Goal: Transaction & Acquisition: Download file/media

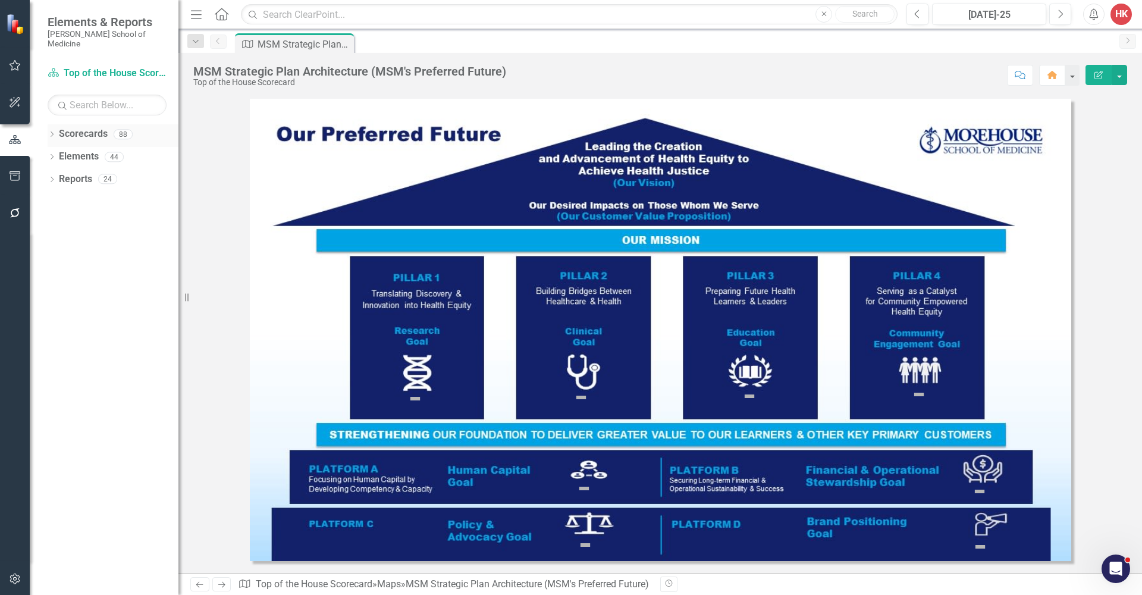
click at [83, 128] on link "Scorecards" at bounding box center [83, 134] width 49 height 14
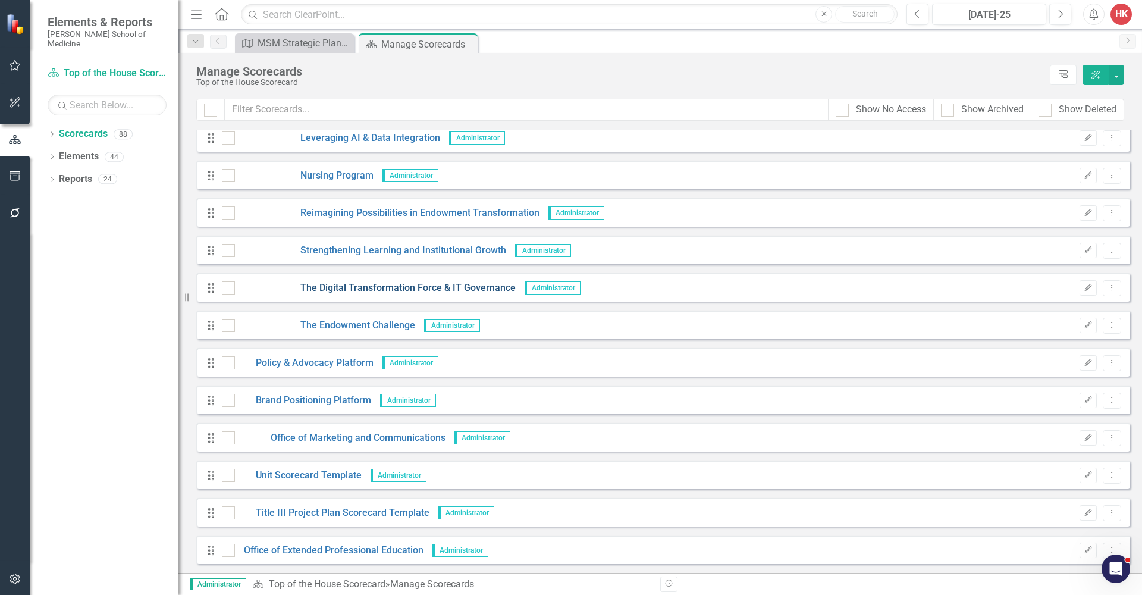
scroll to position [2855, 0]
click at [333, 363] on link "Policy & Advocacy Platform" at bounding box center [304, 363] width 139 height 14
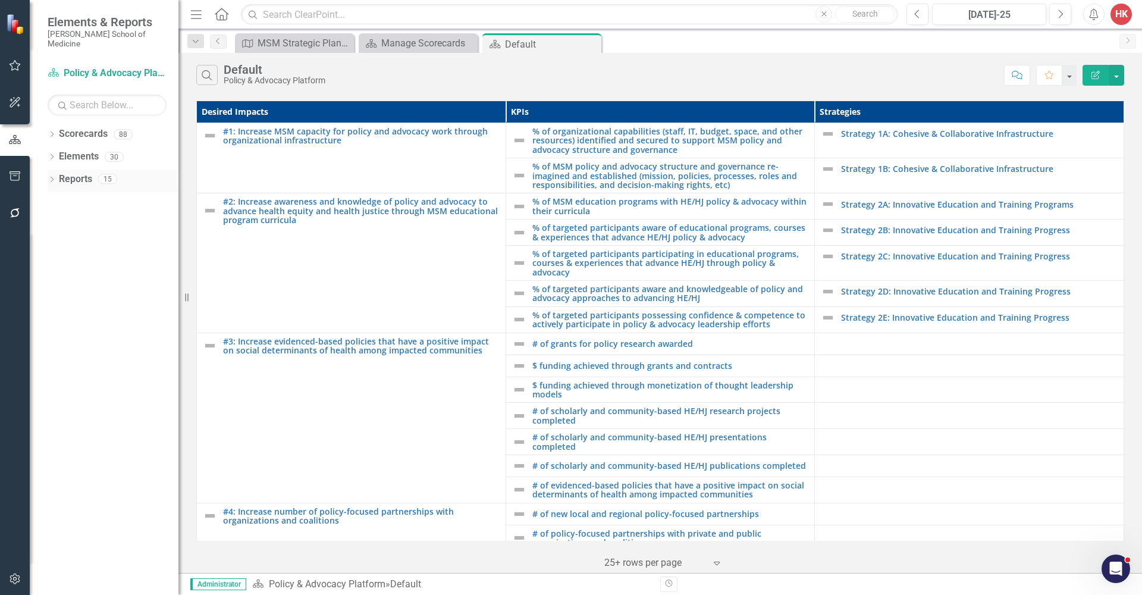
click at [70, 173] on link "Reports" at bounding box center [75, 180] width 33 height 14
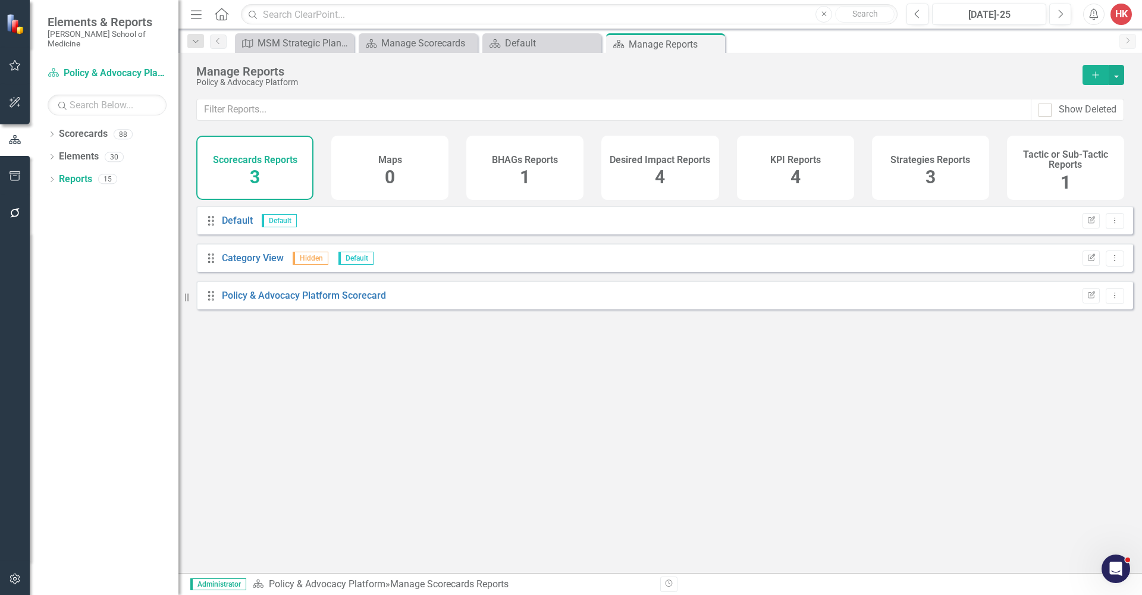
click at [791, 155] on h4 "KPI Reports" at bounding box center [795, 160] width 51 height 11
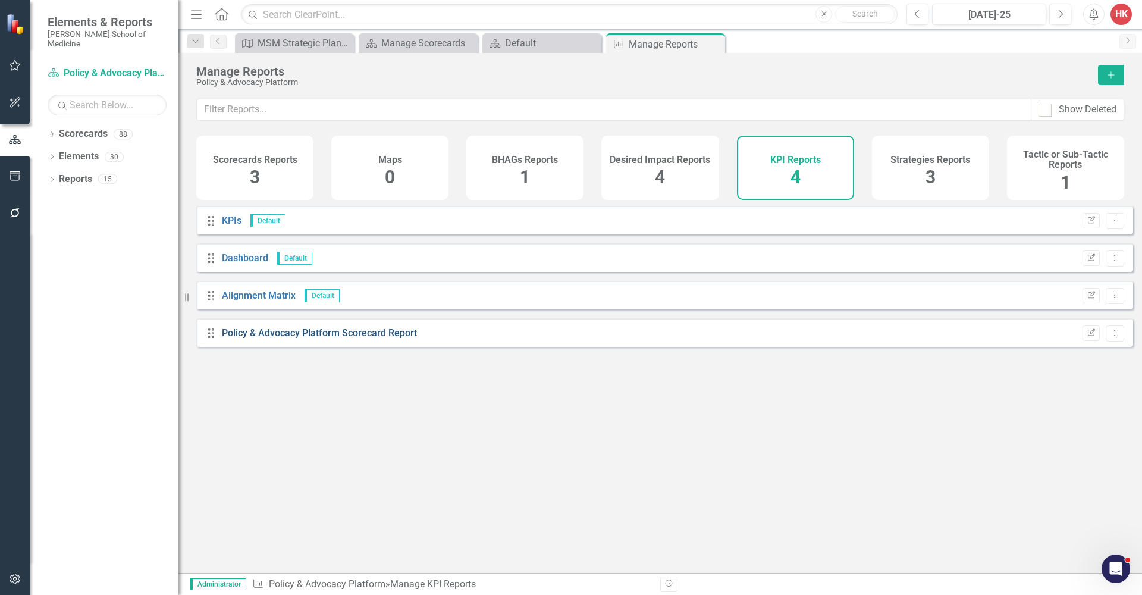
click at [394, 339] on link "Policy & Advocacy Platform Scorecard Report" at bounding box center [319, 332] width 195 height 11
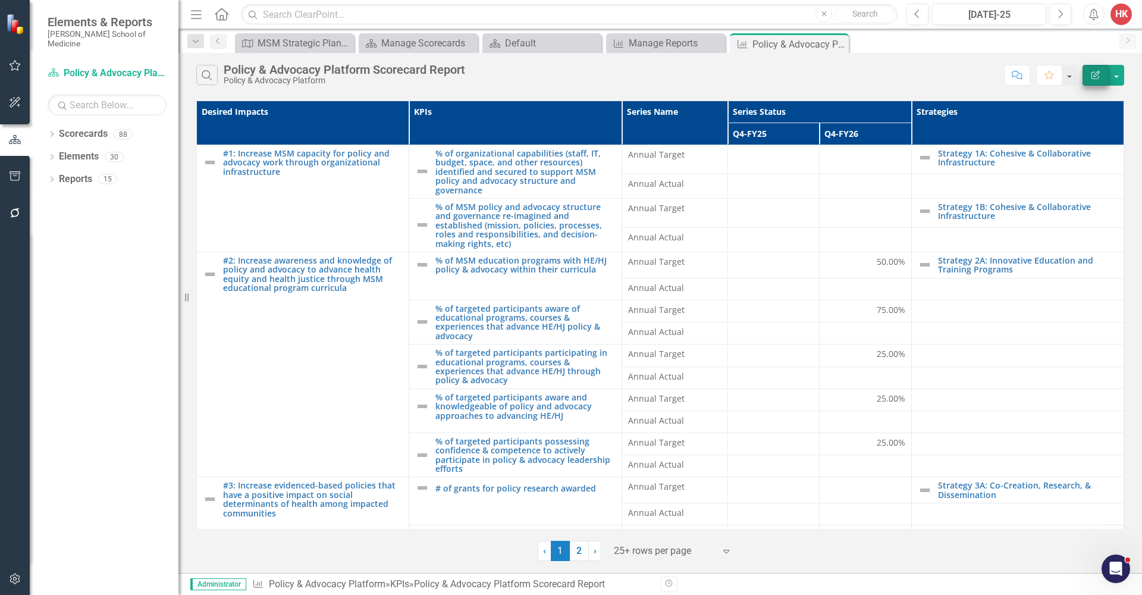
click at [1096, 77] on icon "Edit Report" at bounding box center [1096, 75] width 11 height 8
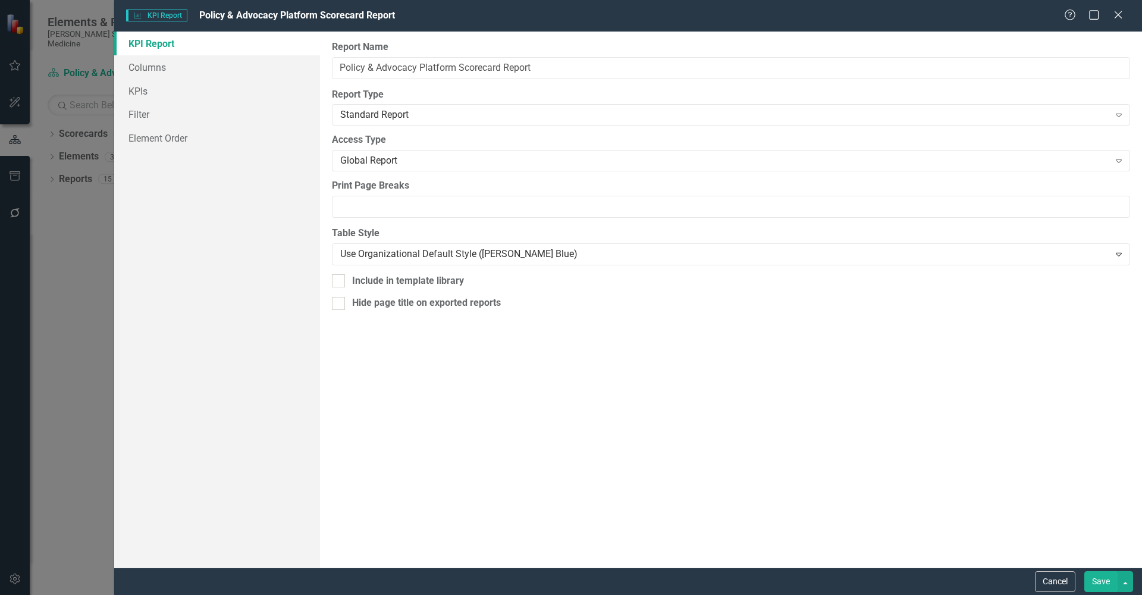
drag, startPoint x: 71, startPoint y: 223, endPoint x: 84, endPoint y: 217, distance: 14.1
click at [71, 222] on div "KPI KPI Report Policy & Advocacy Platform Scorecard Report Help Maximize Close …" at bounding box center [571, 297] width 1142 height 595
click at [1120, 17] on icon "Close" at bounding box center [1118, 14] width 15 height 11
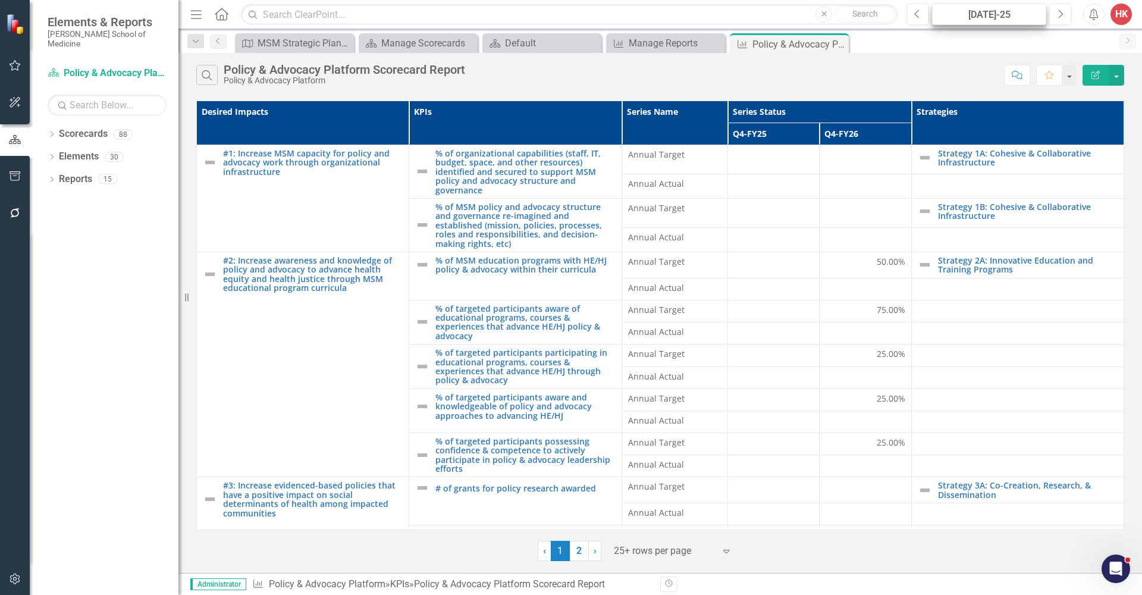
click at [1016, 18] on div "[DATE]-25" at bounding box center [989, 15] width 106 height 14
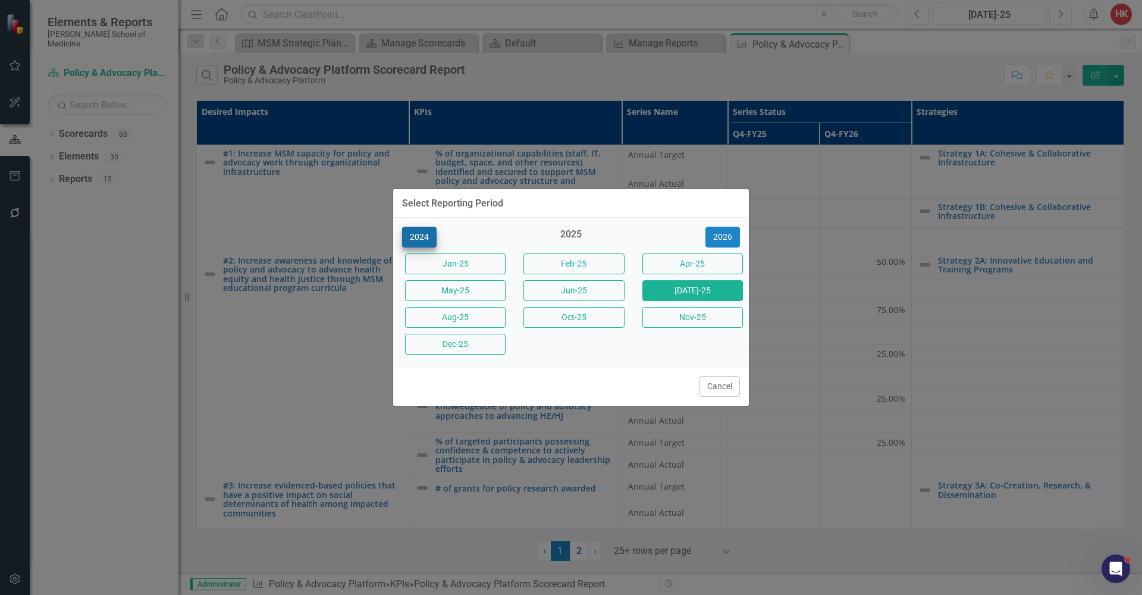
click at [422, 237] on button "2024" at bounding box center [419, 237] width 35 height 21
click at [688, 296] on button "Jun-24" at bounding box center [693, 290] width 101 height 21
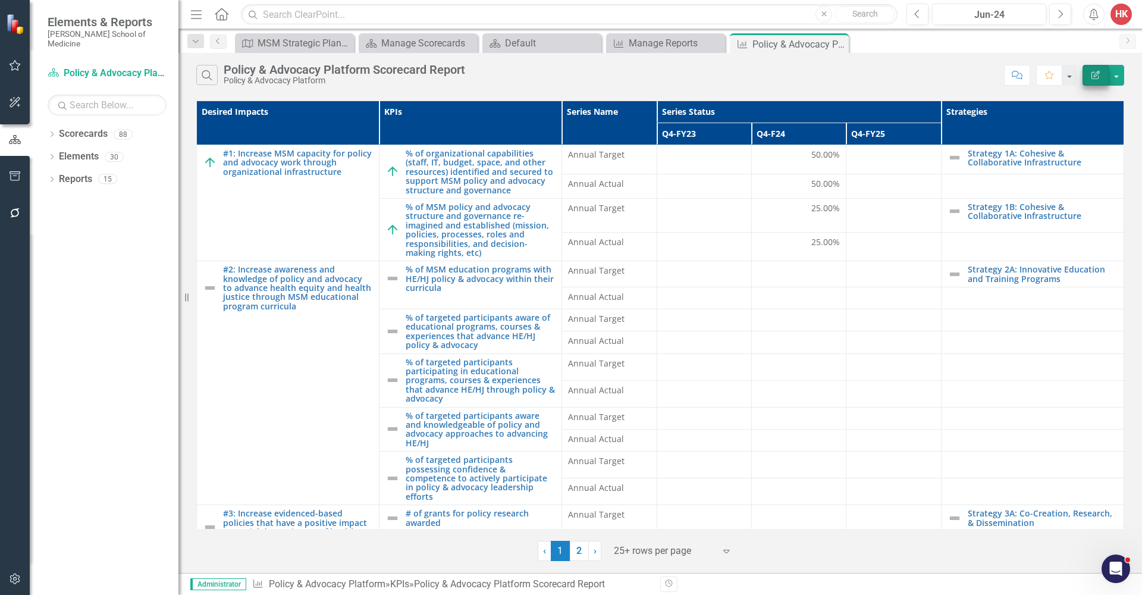
click at [1096, 74] on icon "Edit Report" at bounding box center [1096, 75] width 11 height 8
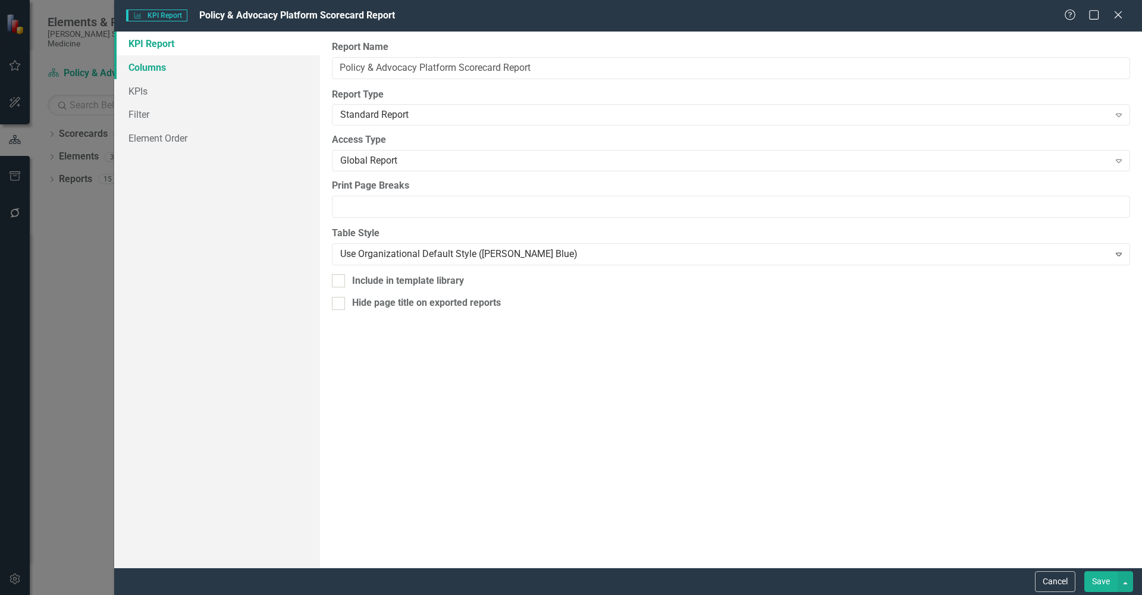
click at [158, 70] on link "Columns" at bounding box center [217, 67] width 206 height 24
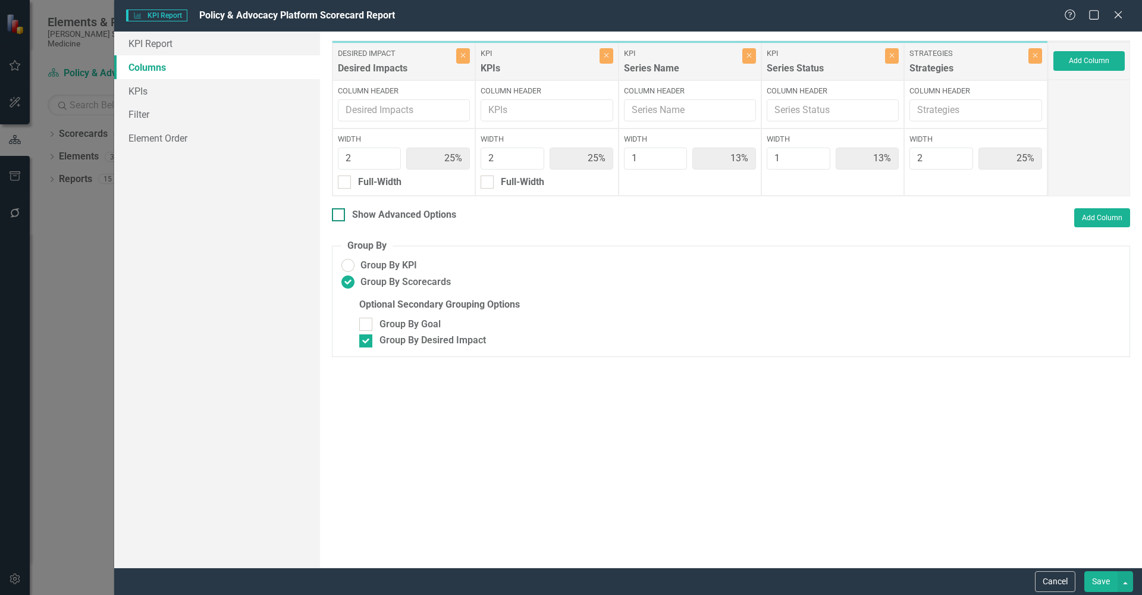
click at [416, 215] on div "Show Advanced Options" at bounding box center [404, 215] width 104 height 14
click at [340, 215] on input "Show Advanced Options" at bounding box center [336, 212] width 8 height 8
checkbox input "true"
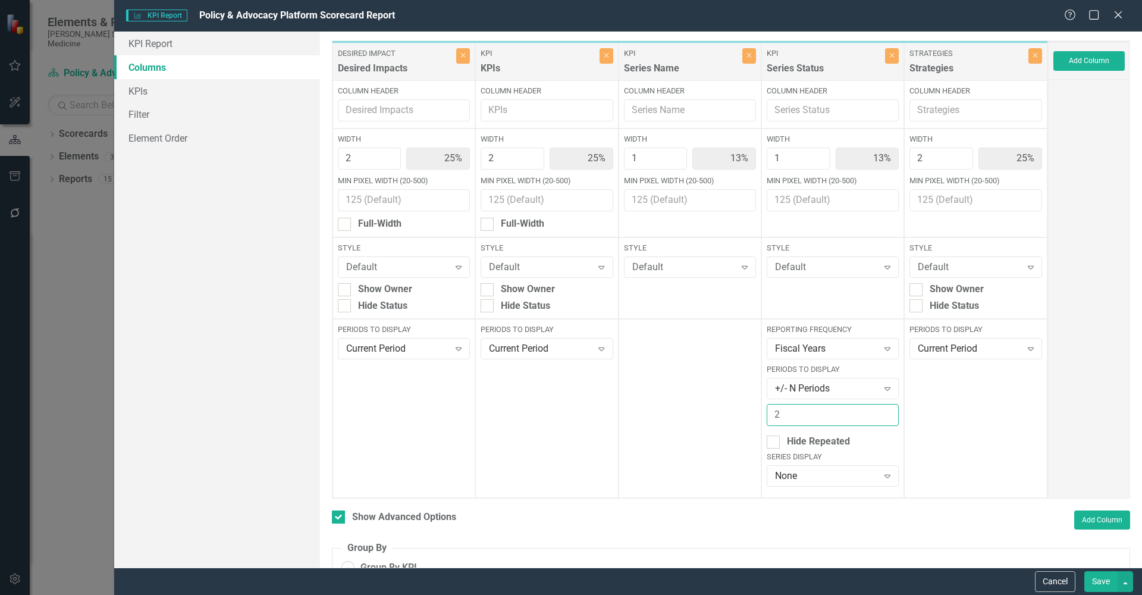
click at [881, 412] on input "2" at bounding box center [833, 415] width 132 height 22
type input "3"
click at [881, 412] on input "3" at bounding box center [833, 415] width 132 height 22
click at [882, 388] on icon "Expand" at bounding box center [888, 389] width 12 height 10
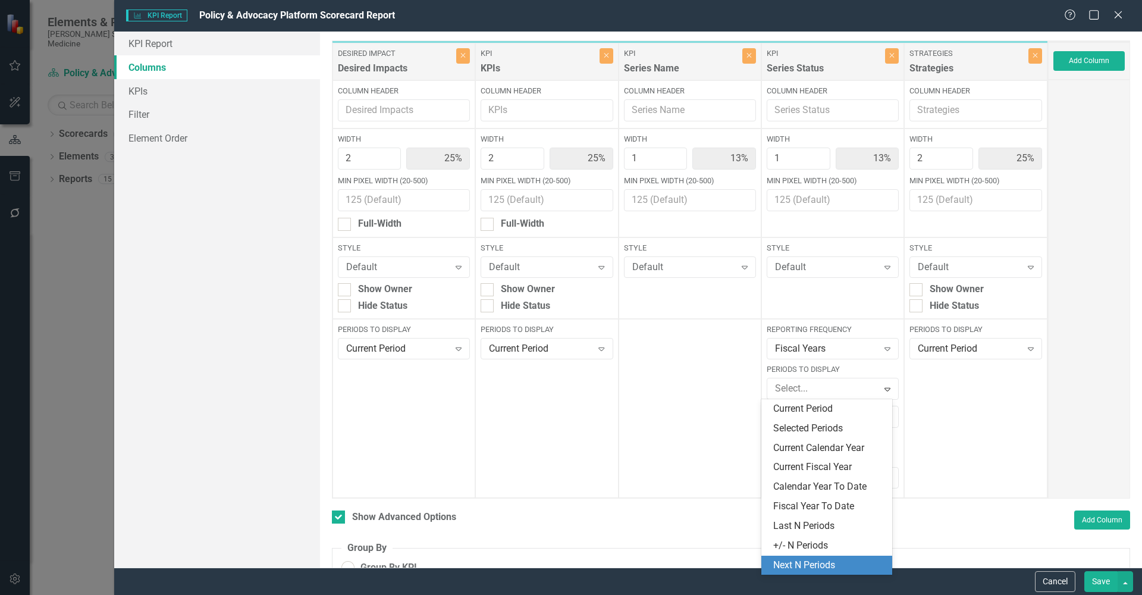
click at [840, 559] on div "Next N Periods" at bounding box center [828, 566] width 111 height 14
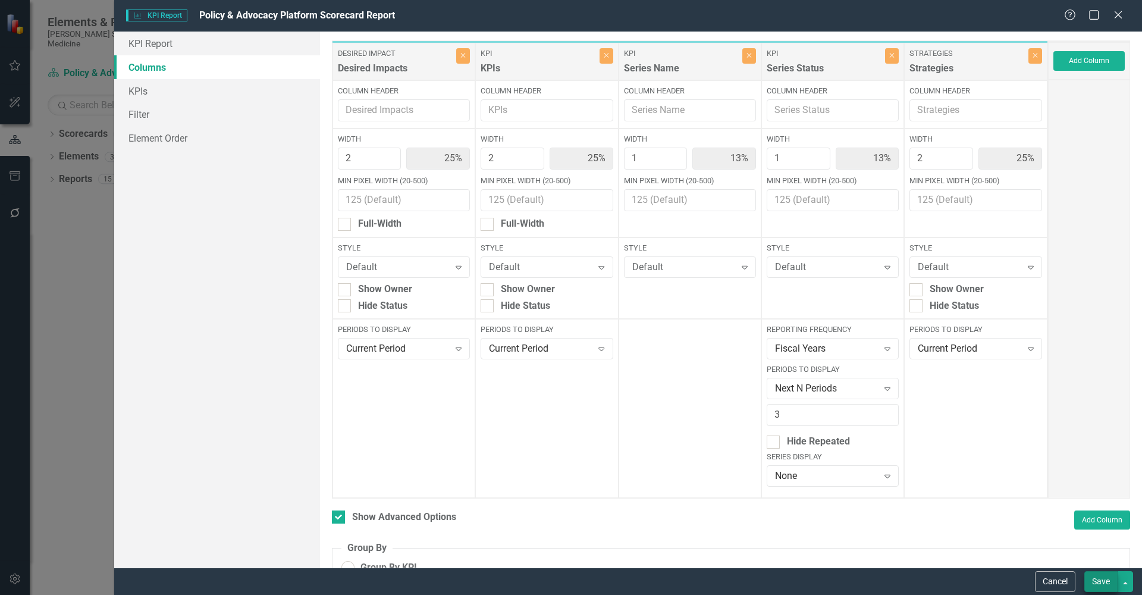
click at [1102, 586] on button "Save" at bounding box center [1101, 581] width 33 height 21
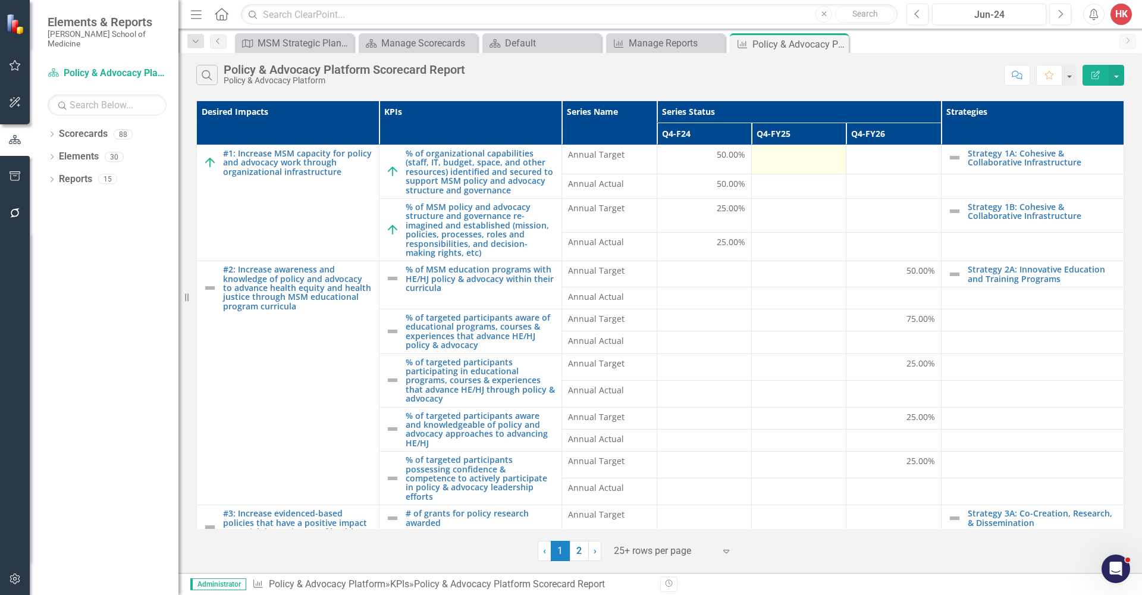
click at [796, 152] on div at bounding box center [799, 156] width 82 height 14
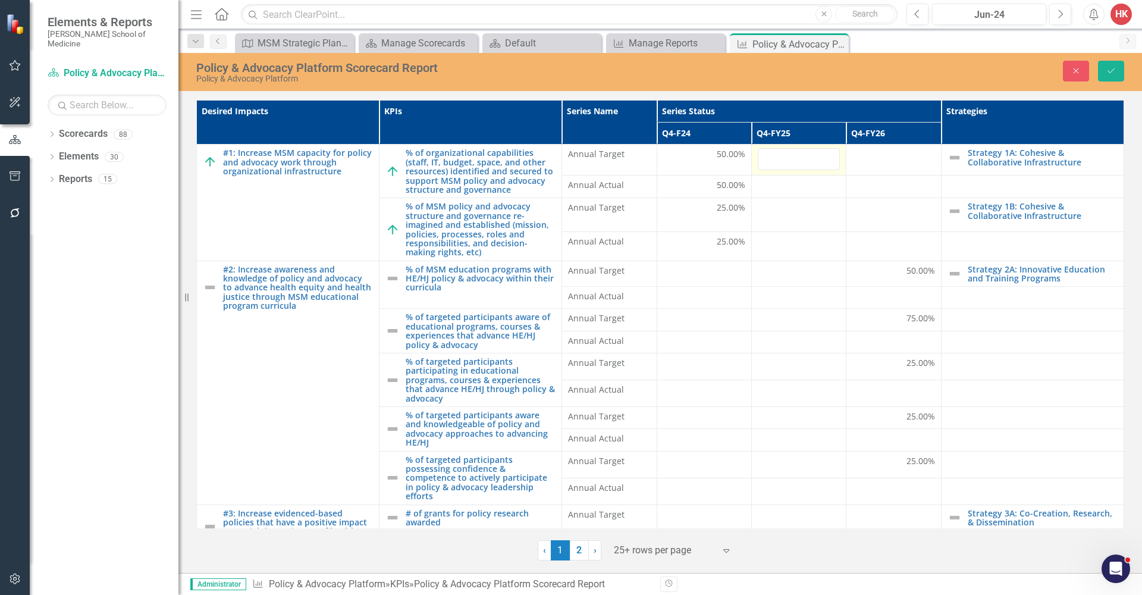
click at [795, 152] on input "number" at bounding box center [799, 159] width 82 height 22
type input "50"
click at [781, 195] on td at bounding box center [799, 187] width 95 height 23
click at [1107, 71] on icon "Save" at bounding box center [1111, 71] width 11 height 8
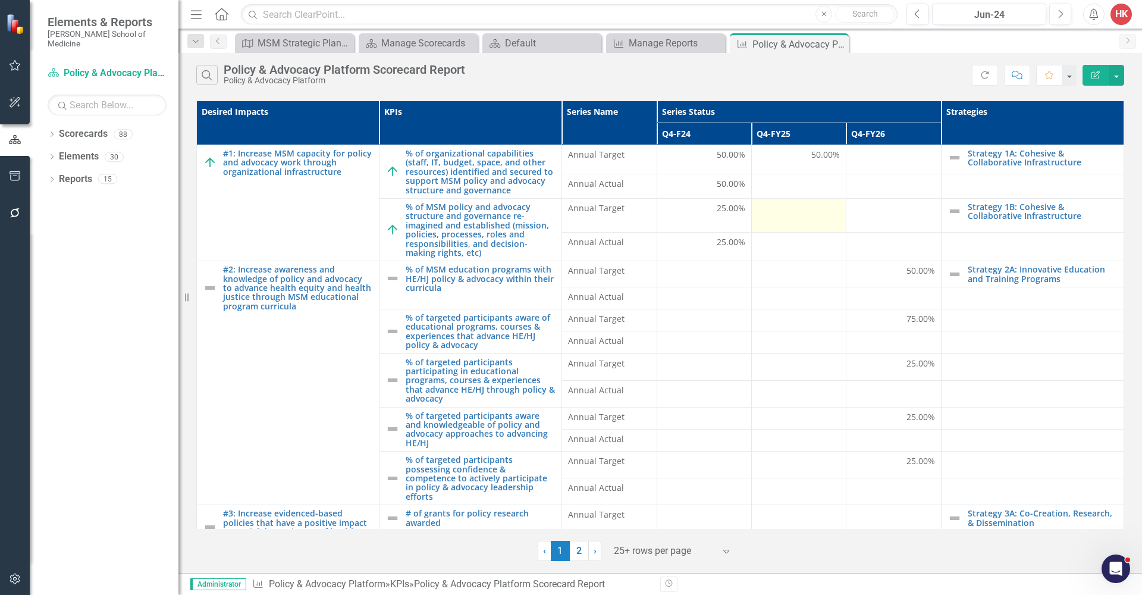
click at [803, 205] on div at bounding box center [799, 209] width 82 height 14
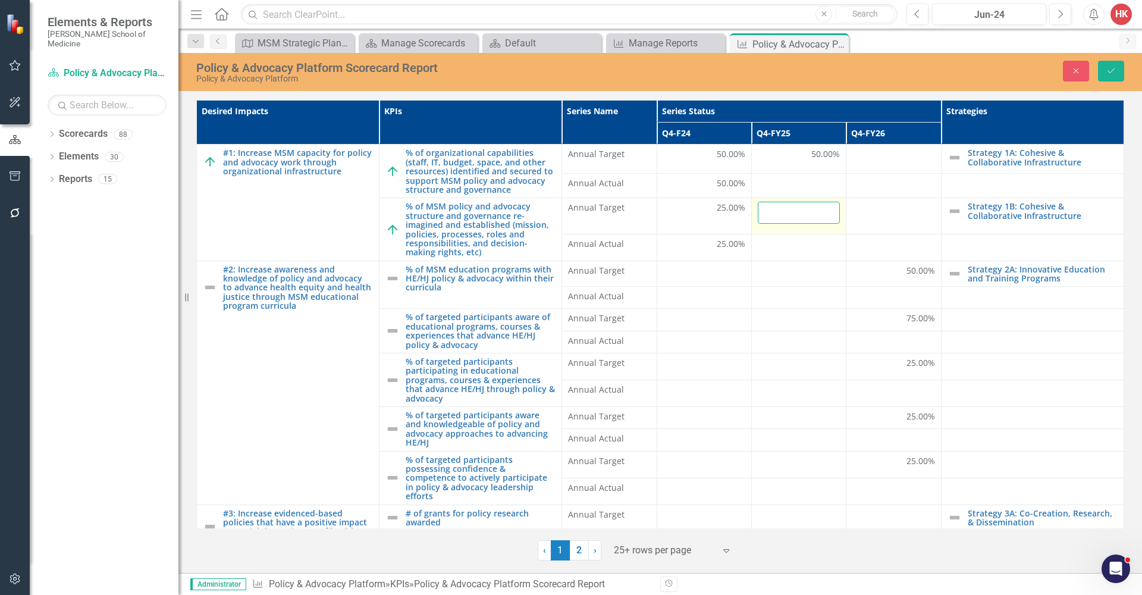
click at [796, 211] on input "number" at bounding box center [799, 213] width 82 height 22
type input "75"
click at [788, 290] on div at bounding box center [799, 297] width 82 height 14
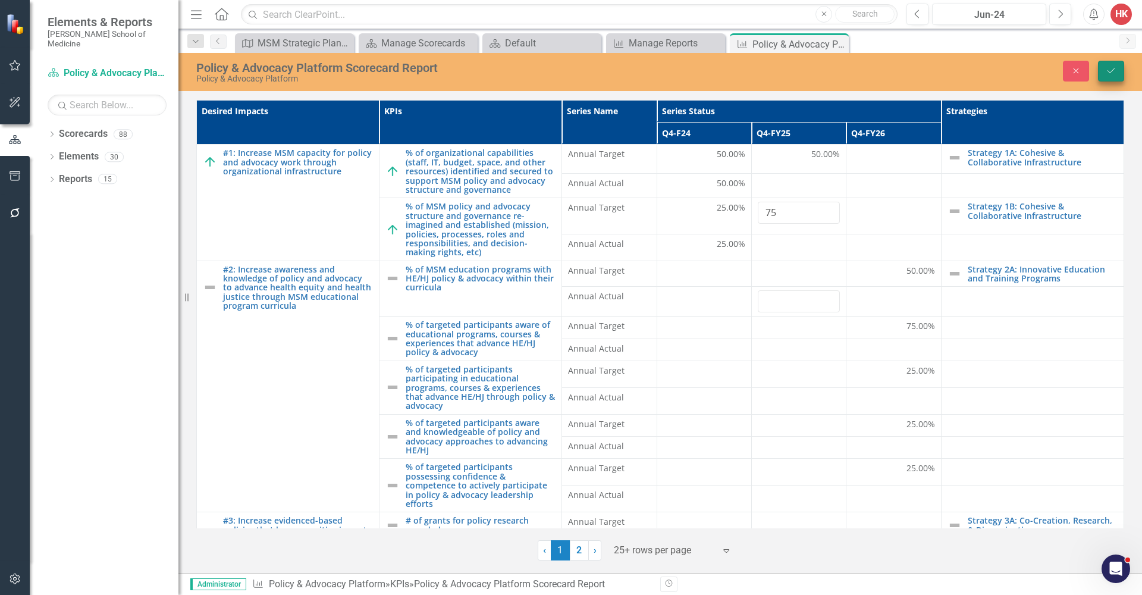
click at [1113, 74] on icon "Save" at bounding box center [1111, 71] width 11 height 8
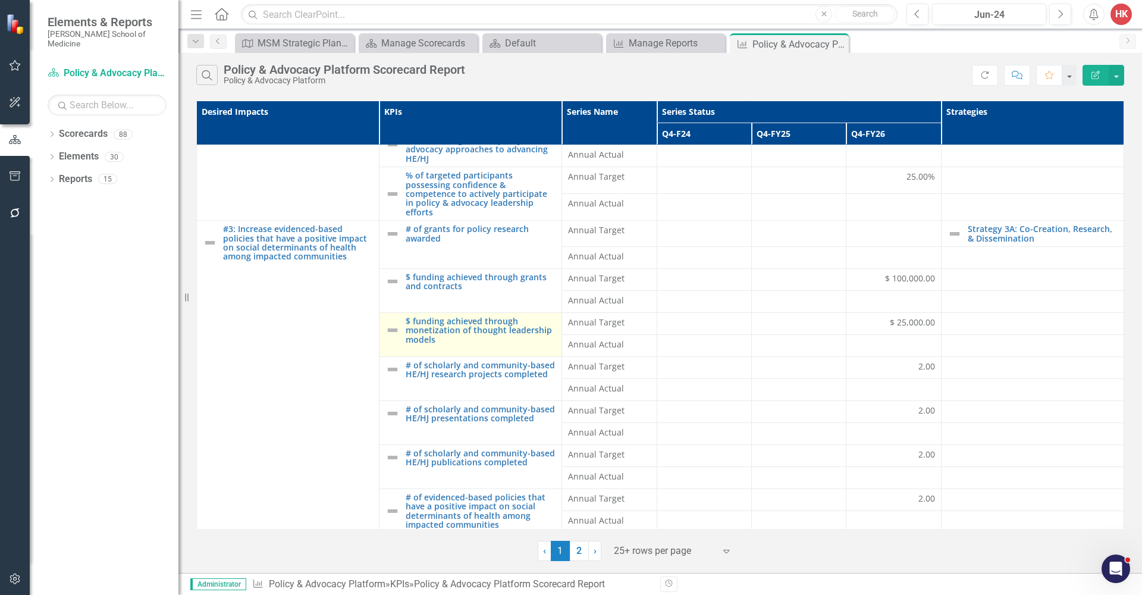
scroll to position [282, 0]
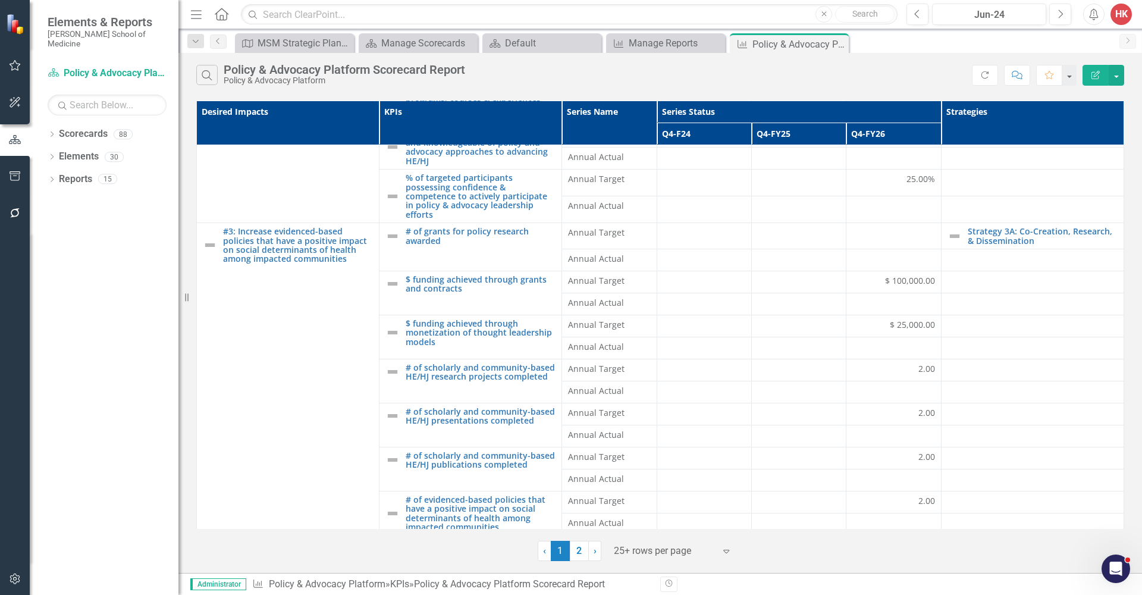
click at [729, 550] on icon "Expand" at bounding box center [726, 551] width 12 height 10
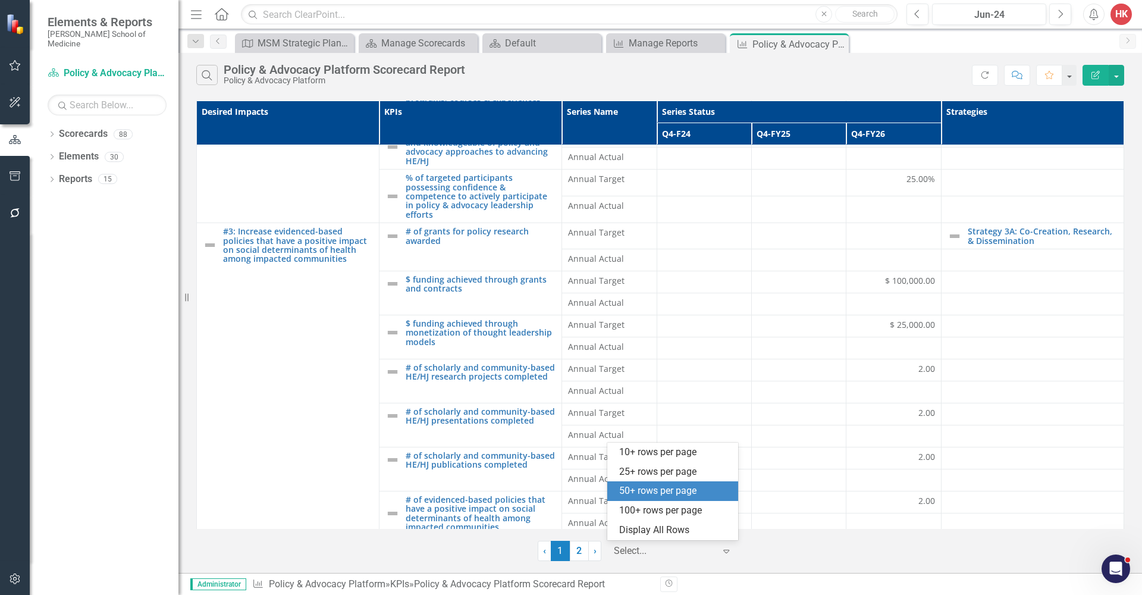
click at [685, 493] on div "50+ rows per page" at bounding box center [675, 491] width 112 height 14
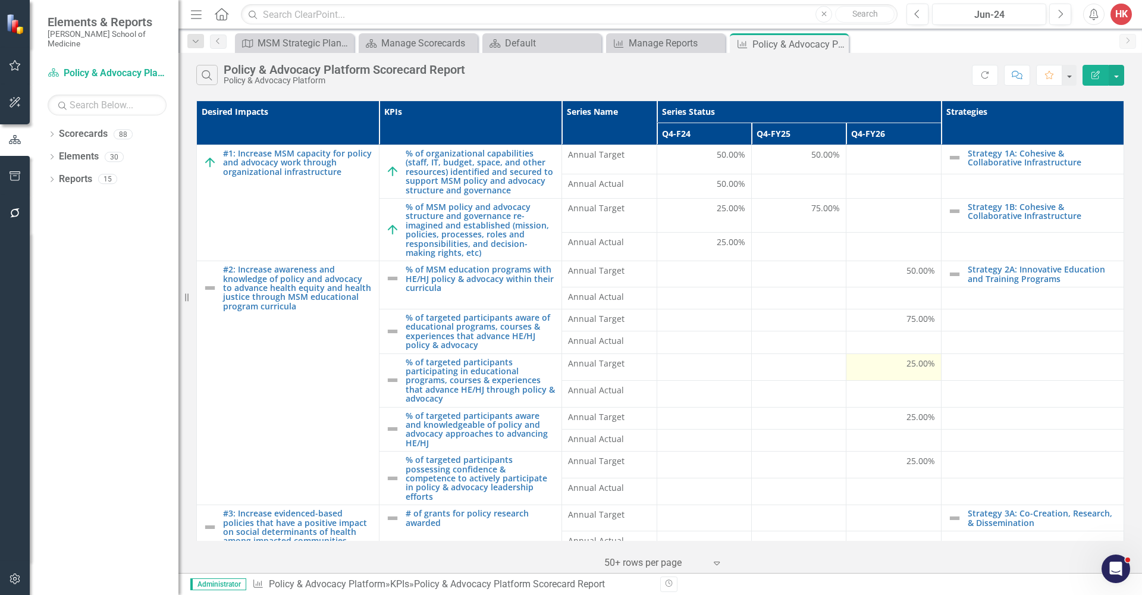
scroll to position [0, 0]
click at [891, 512] on div at bounding box center [894, 516] width 82 height 14
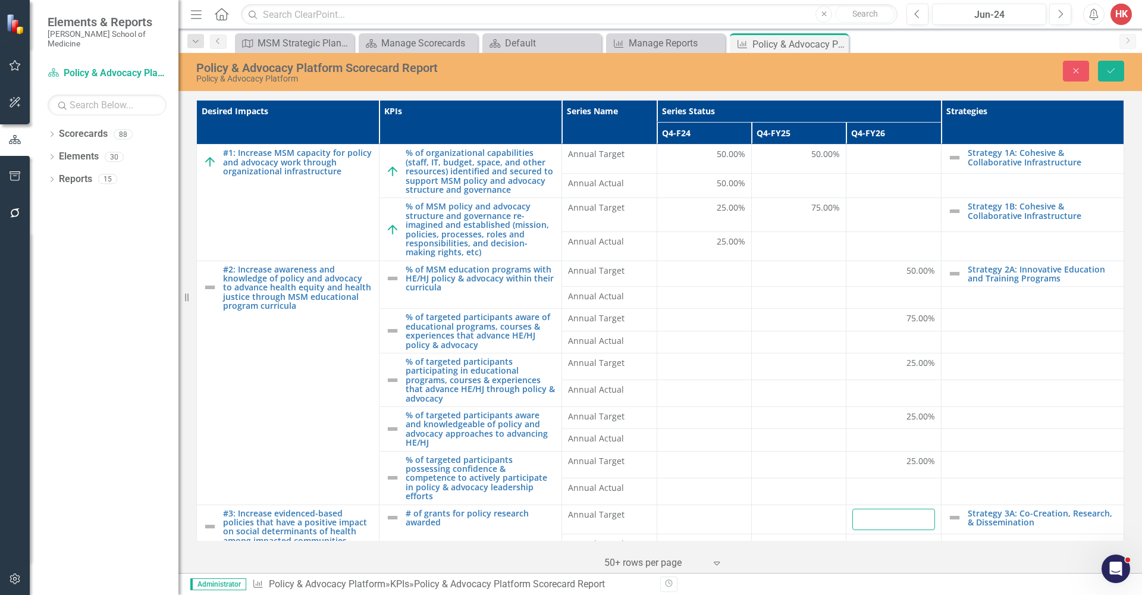
click at [891, 512] on input "number" at bounding box center [894, 520] width 82 height 22
type input "2"
click at [1113, 70] on icon "Save" at bounding box center [1111, 71] width 11 height 8
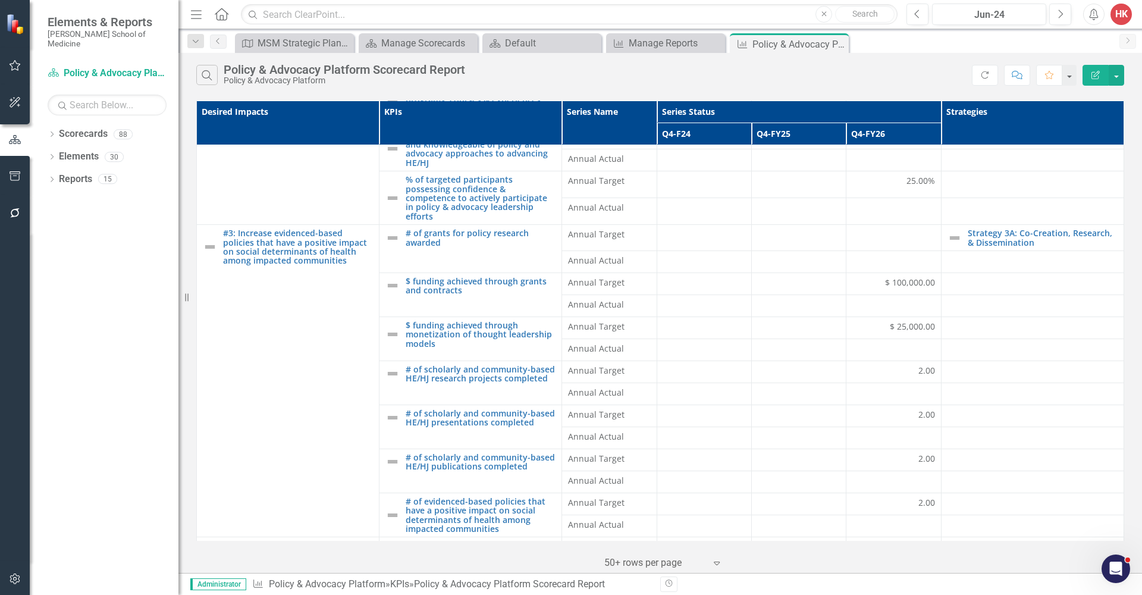
scroll to position [275, 0]
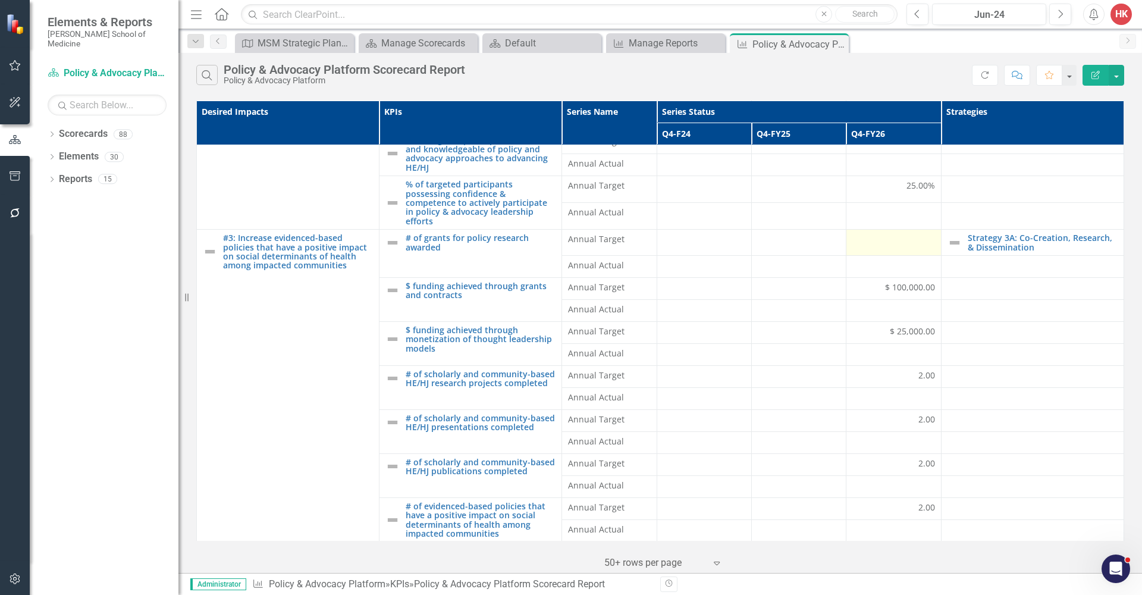
click at [907, 246] on td at bounding box center [894, 243] width 95 height 26
click at [903, 241] on div at bounding box center [894, 240] width 82 height 14
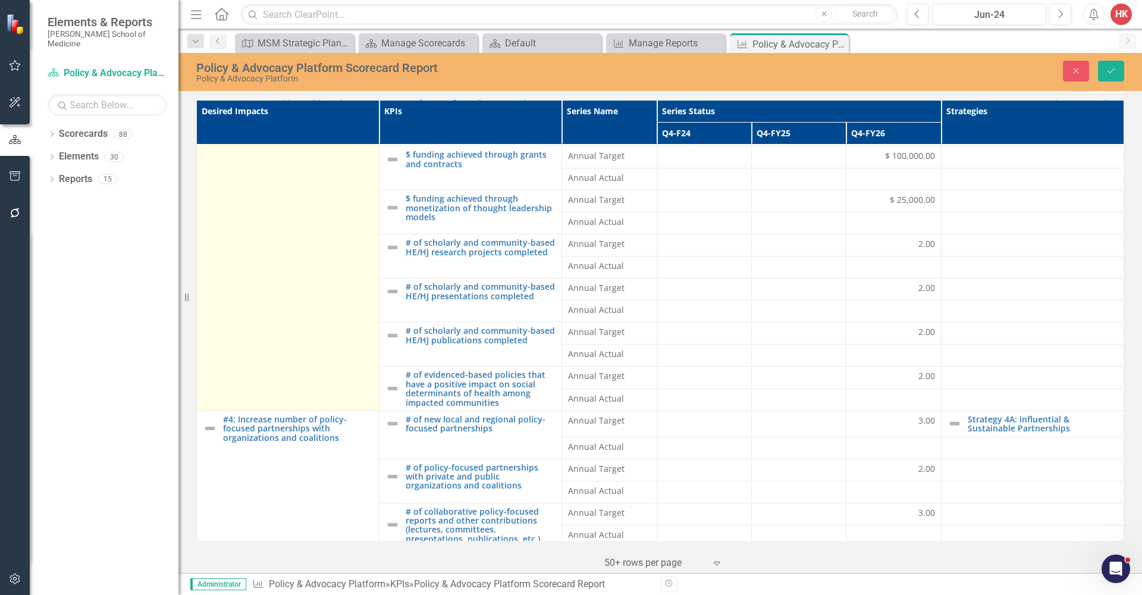
scroll to position [409, 0]
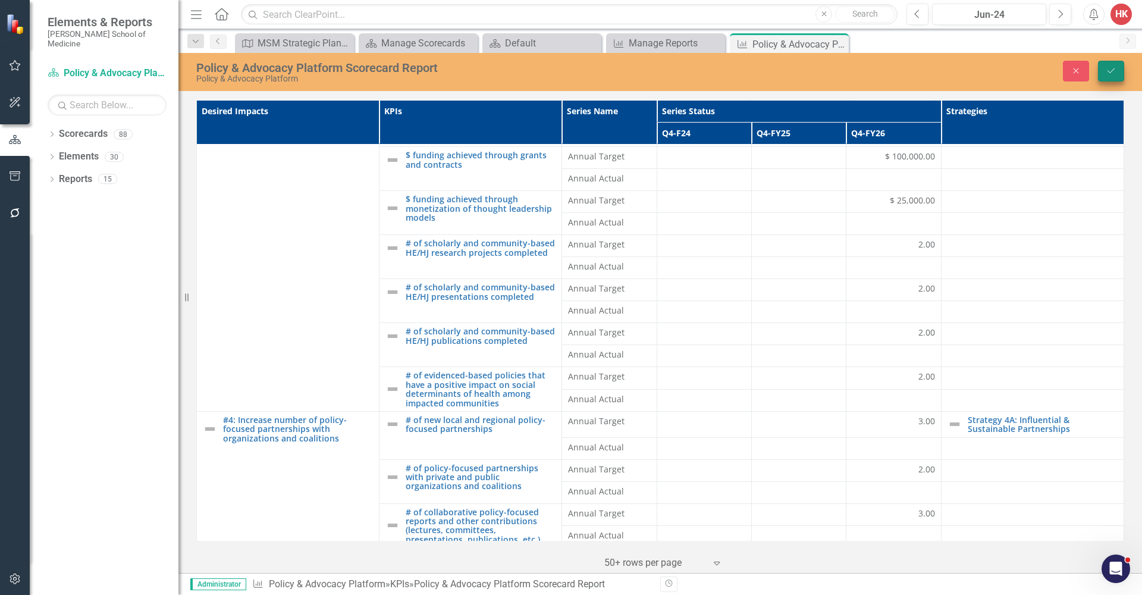
click at [1115, 73] on icon "Save" at bounding box center [1111, 71] width 11 height 8
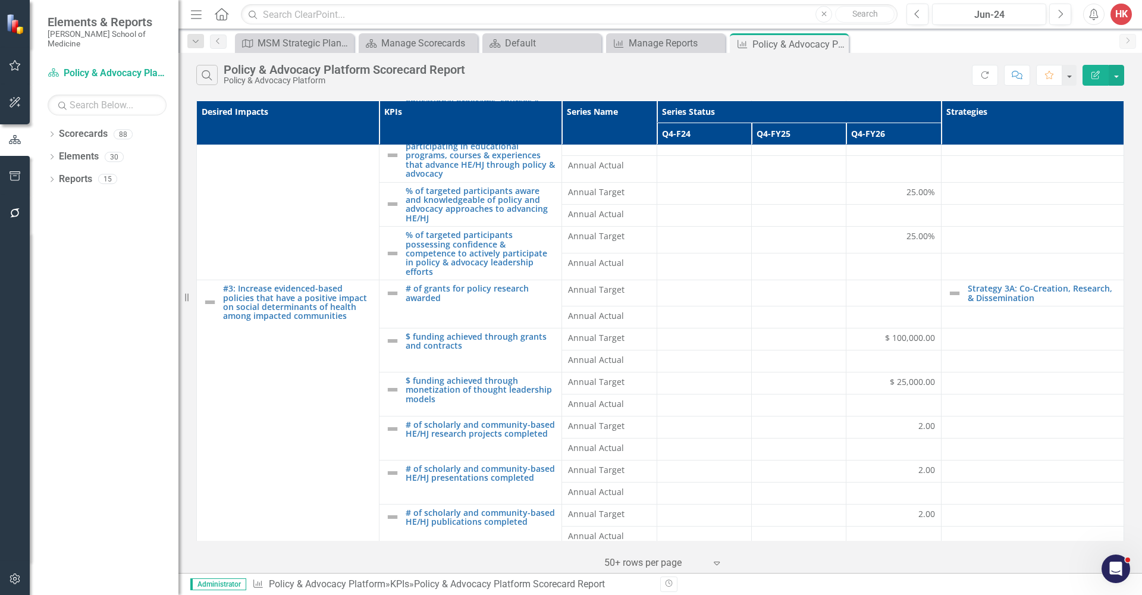
scroll to position [228, 0]
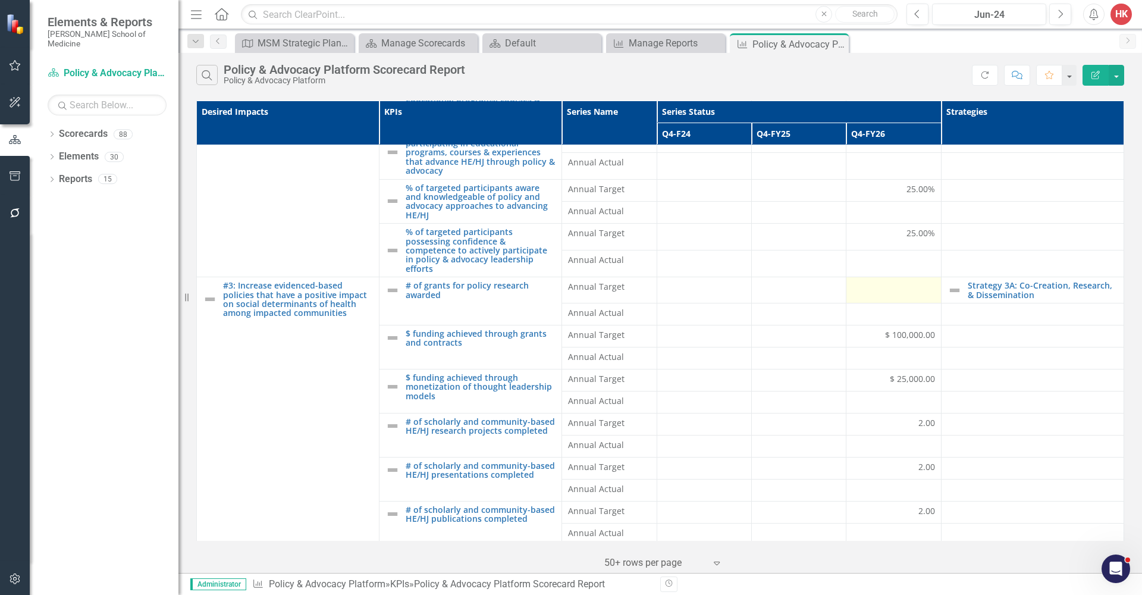
click at [895, 288] on div at bounding box center [894, 288] width 82 height 14
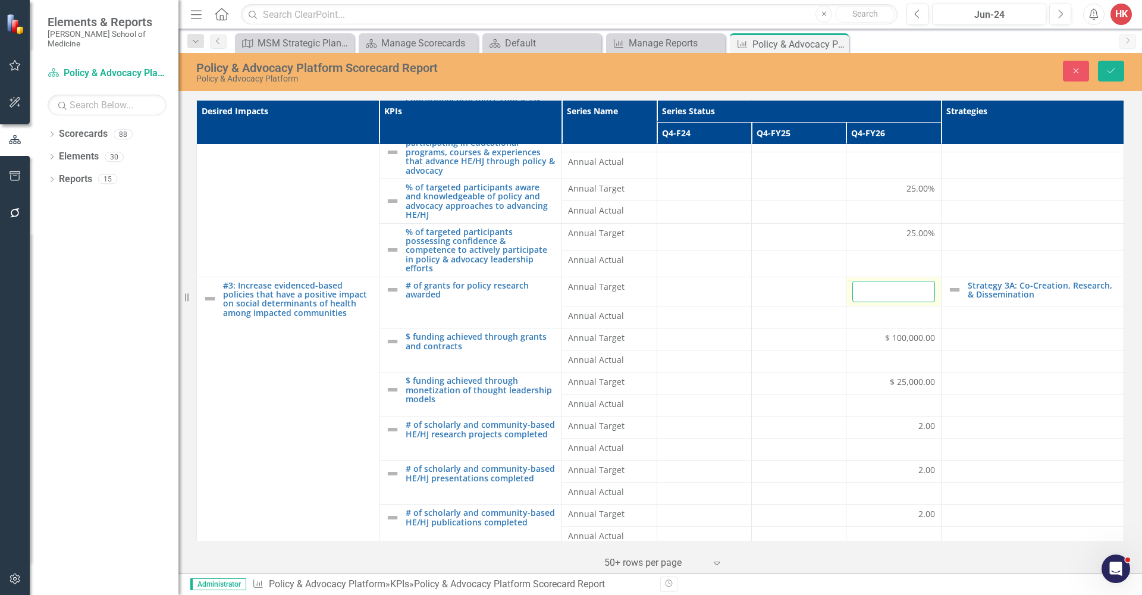
click at [886, 288] on input "number" at bounding box center [894, 292] width 82 height 22
type input "2"
click at [1111, 71] on button "Save" at bounding box center [1111, 71] width 26 height 21
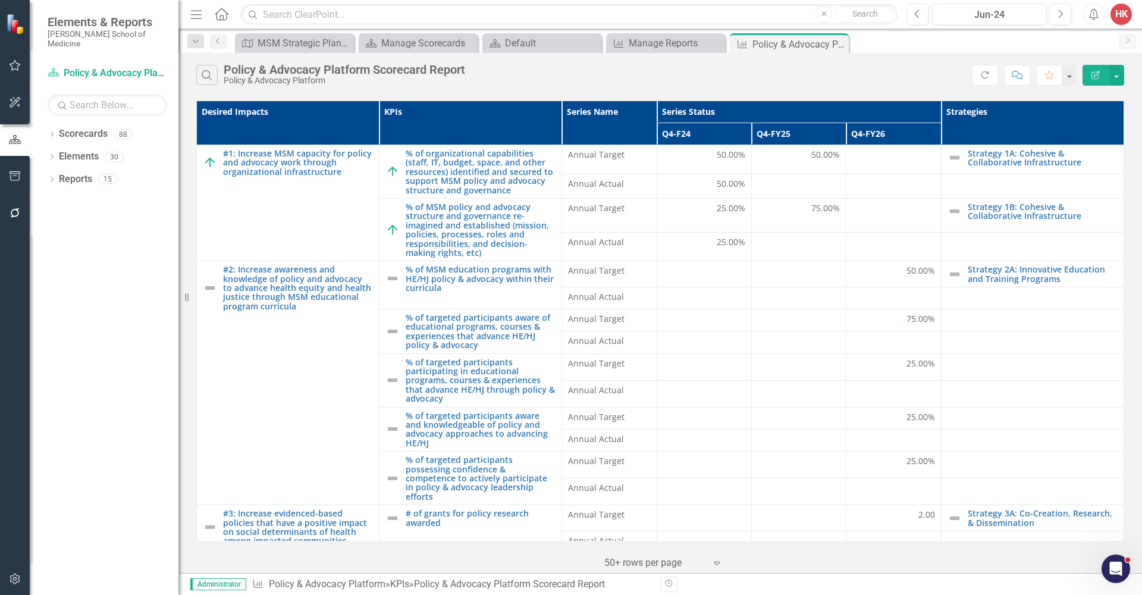
scroll to position [0, 0]
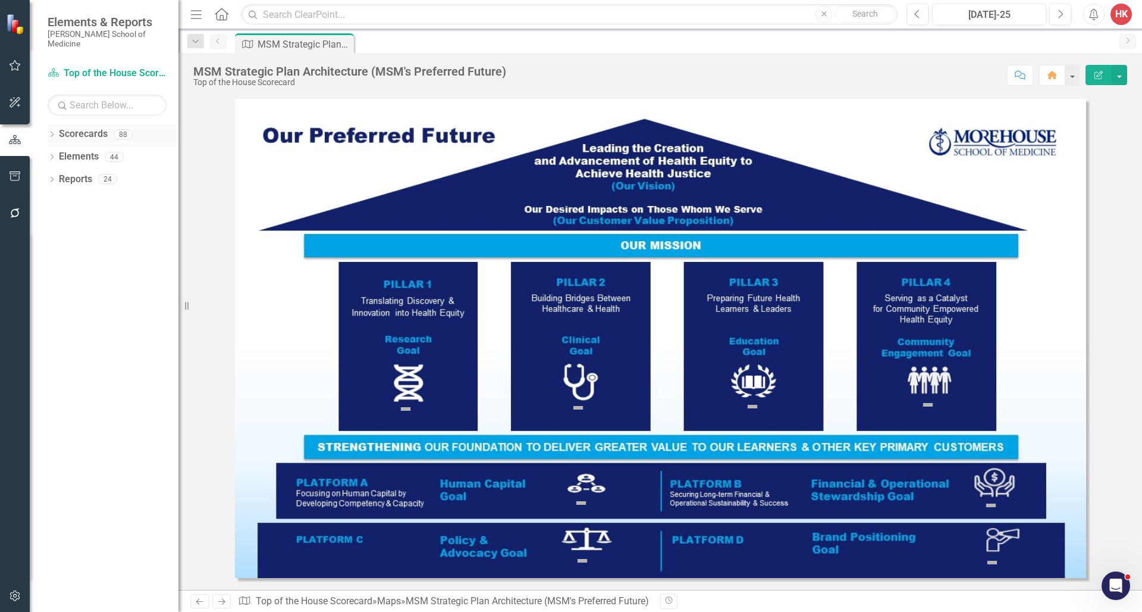
click at [70, 127] on link "Scorecards" at bounding box center [83, 134] width 49 height 14
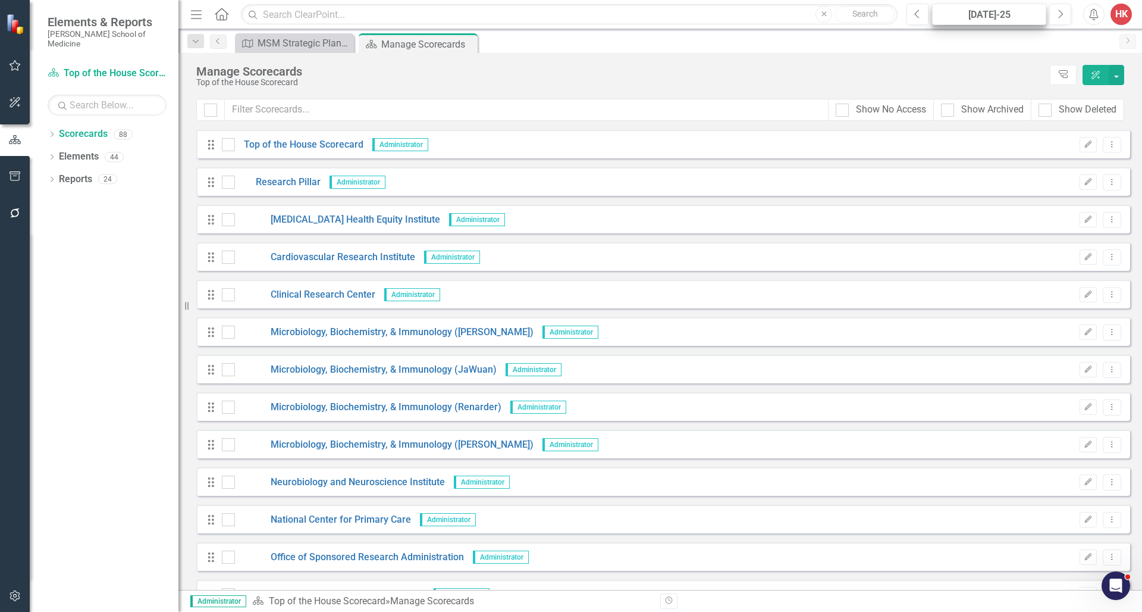
click at [997, 18] on div "[DATE]-25" at bounding box center [989, 15] width 106 height 14
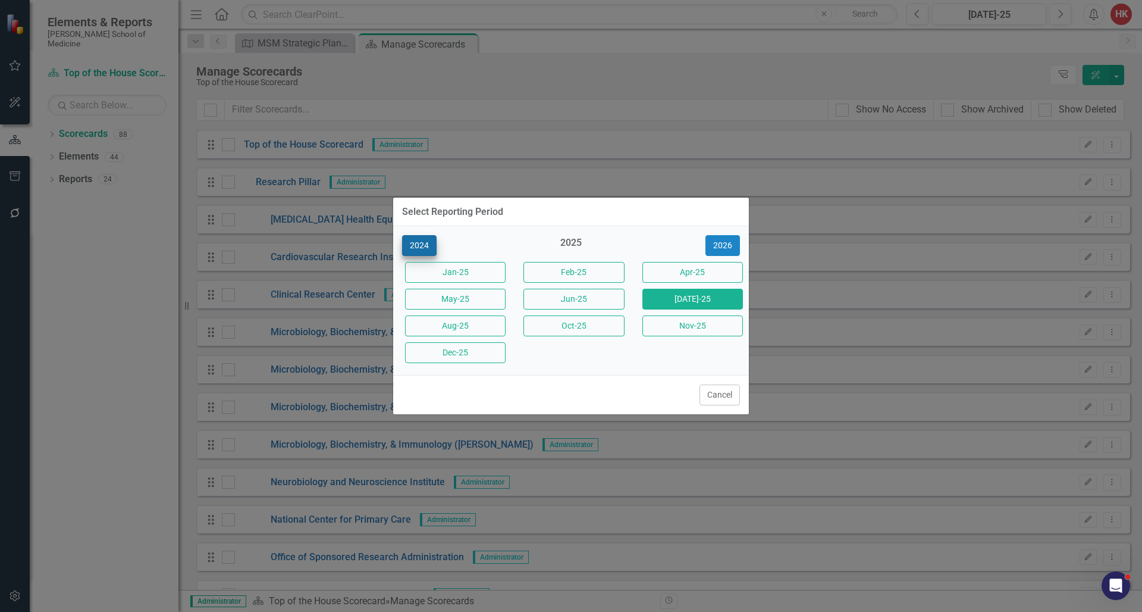
click at [422, 247] on button "2024" at bounding box center [419, 245] width 35 height 21
click at [695, 294] on button "Jun-24" at bounding box center [693, 299] width 101 height 21
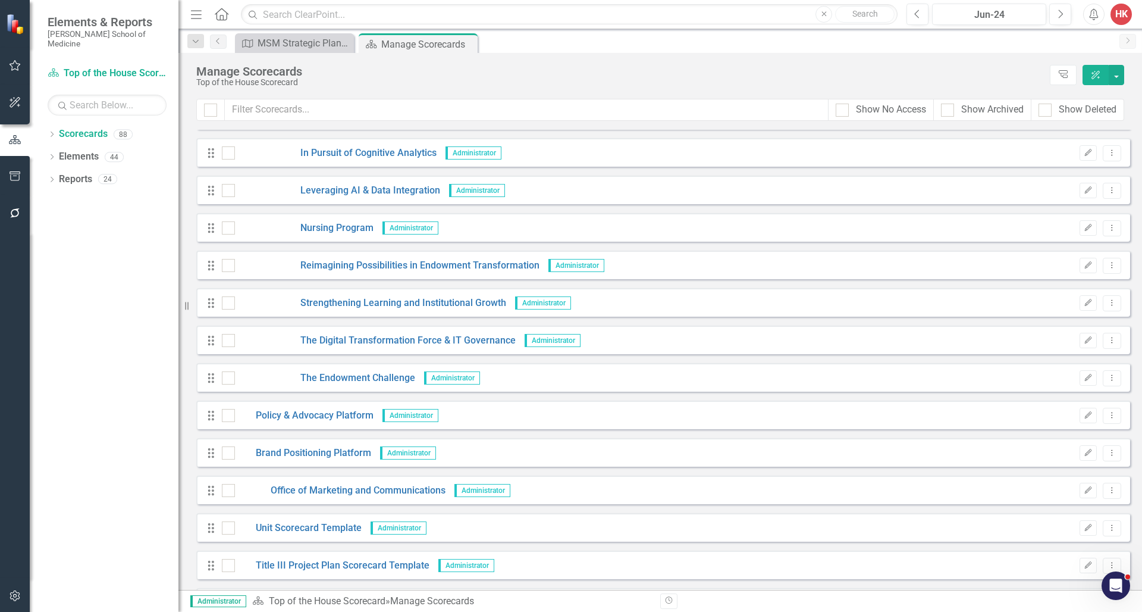
scroll to position [2815, 0]
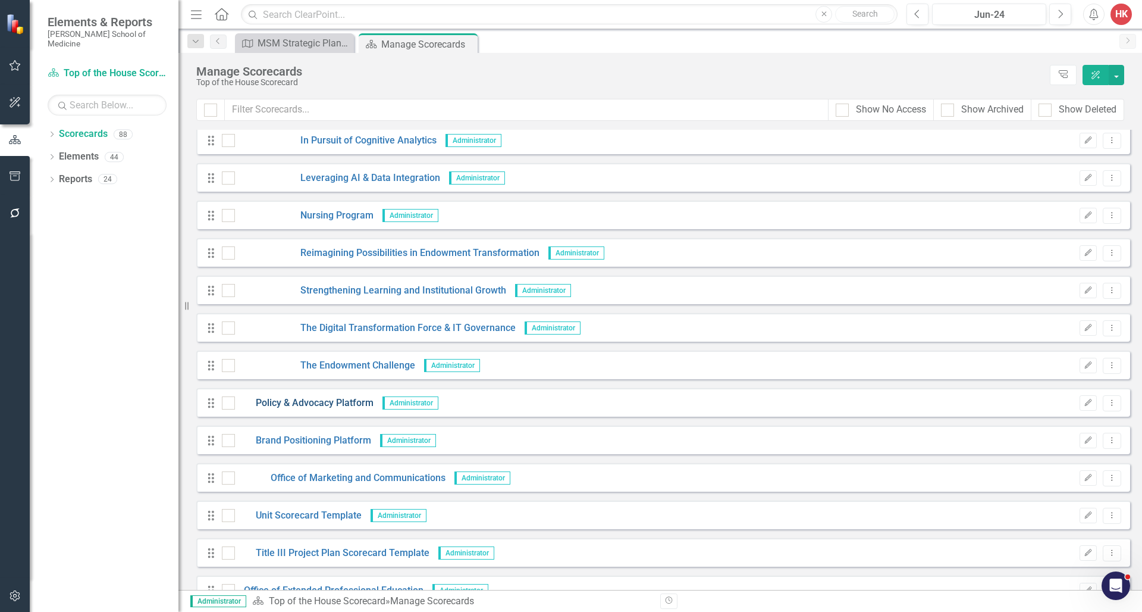
click at [317, 401] on link "Policy & Advocacy Platform" at bounding box center [304, 403] width 139 height 14
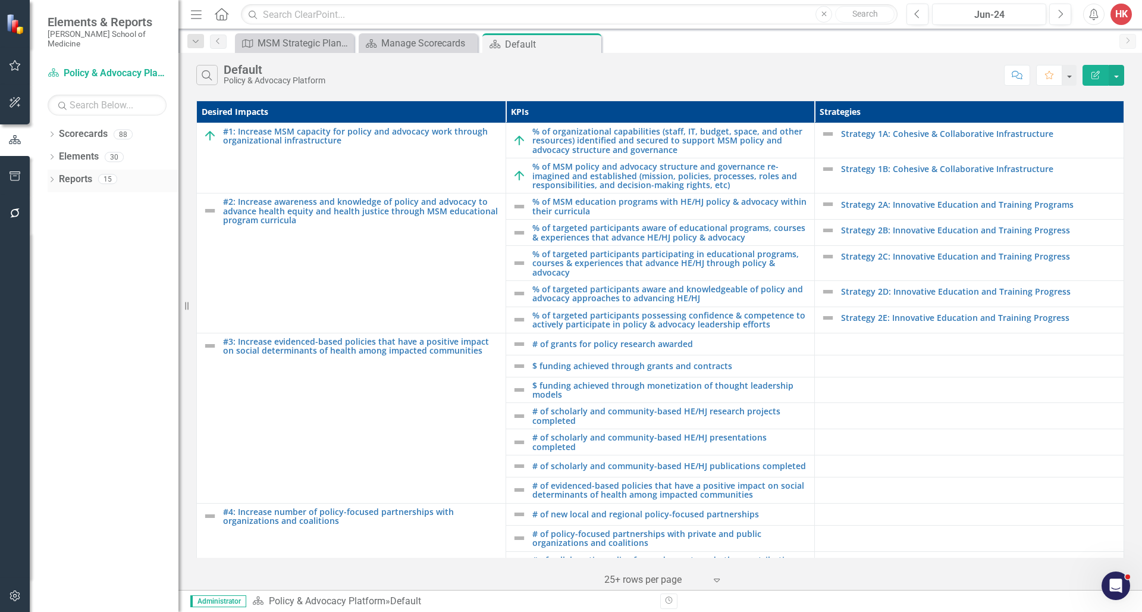
click at [84, 173] on link "Reports" at bounding box center [75, 180] width 33 height 14
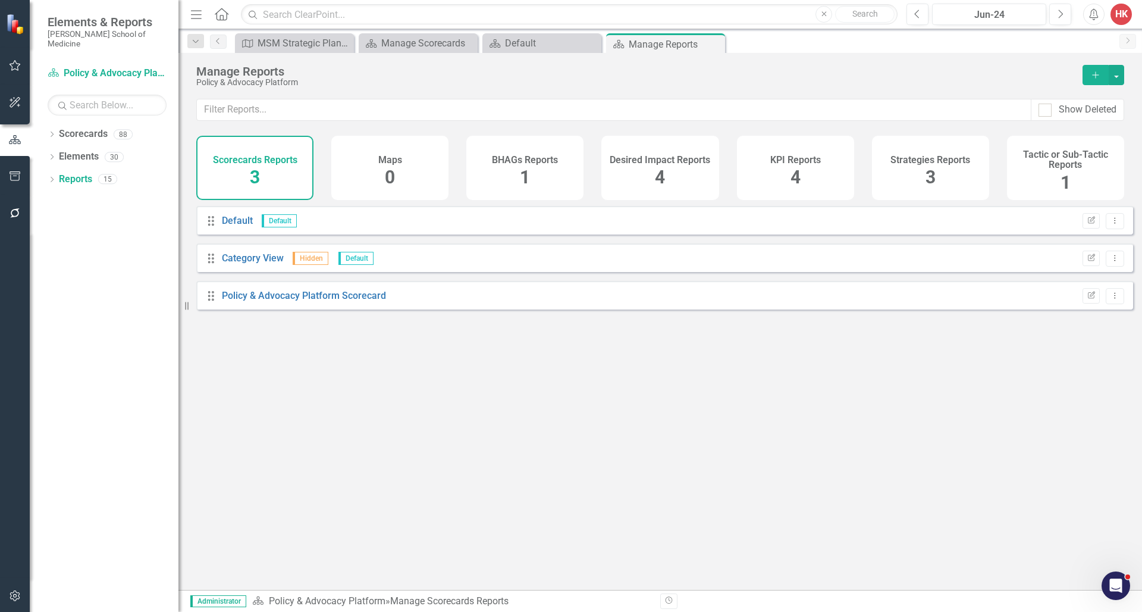
click at [835, 179] on div "KPI Reports 4" at bounding box center [795, 168] width 117 height 64
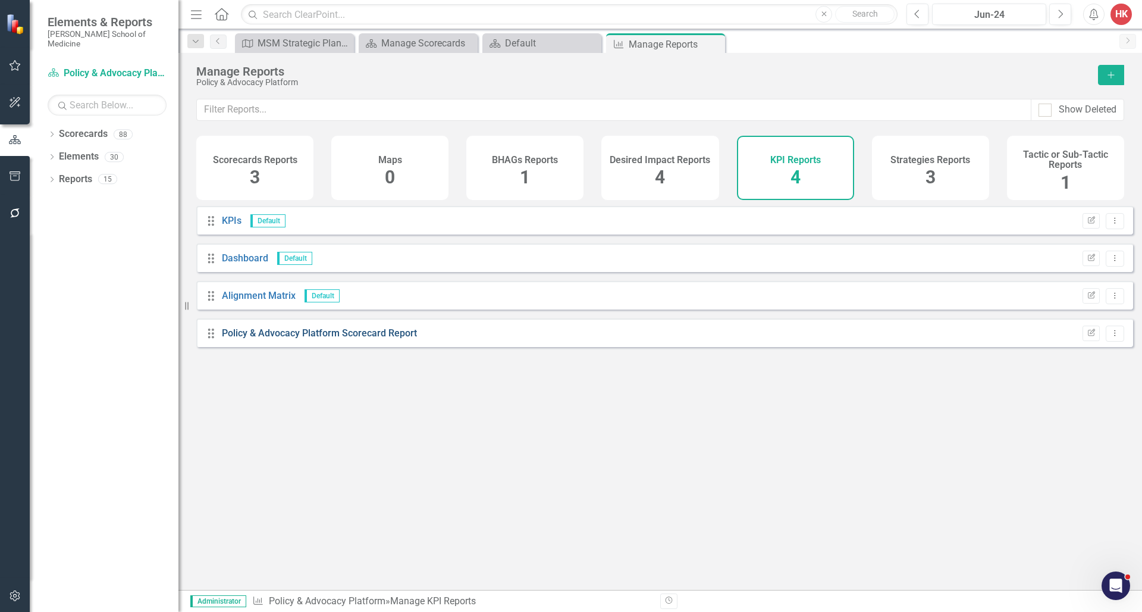
click at [353, 339] on link "Policy & Advocacy Platform Scorecard Report" at bounding box center [319, 332] width 195 height 11
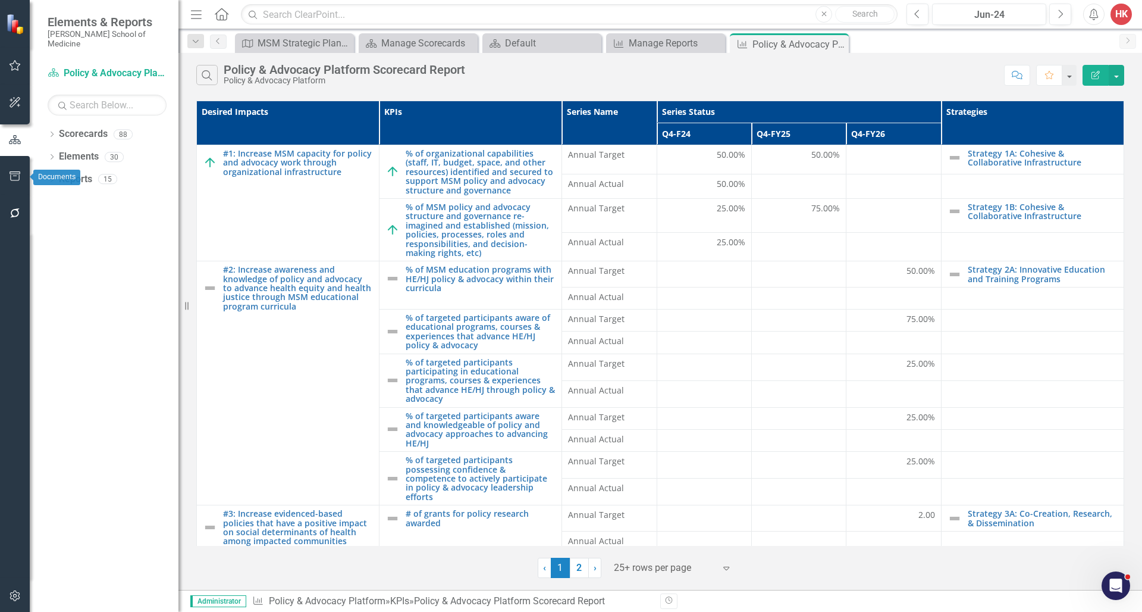
click at [11, 176] on icon "button" at bounding box center [15, 176] width 11 height 10
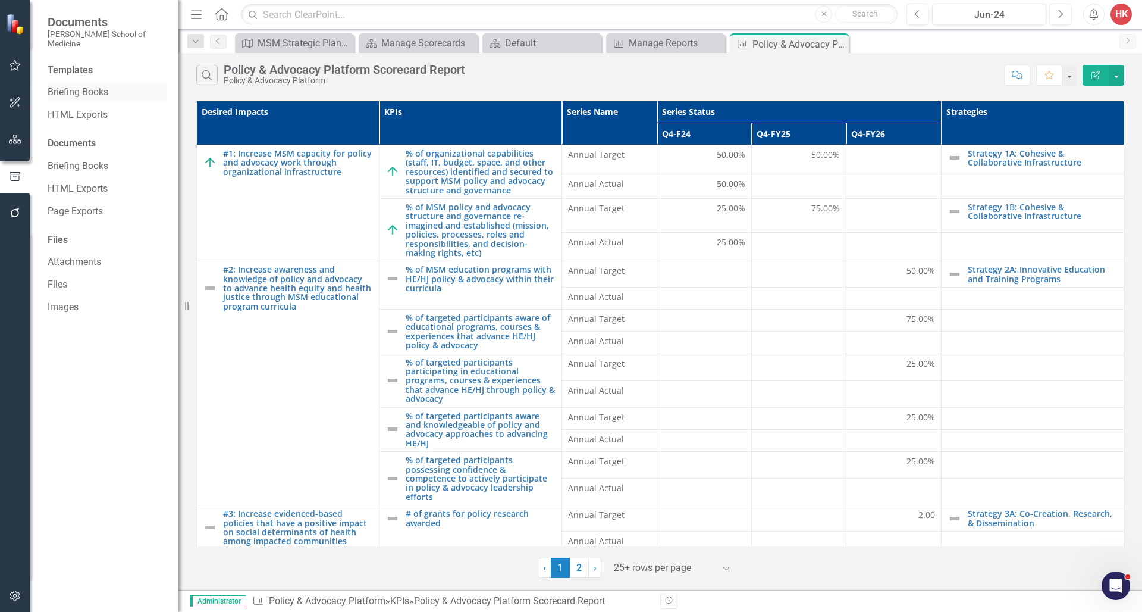
click at [67, 86] on link "Briefing Books" at bounding box center [107, 93] width 119 height 14
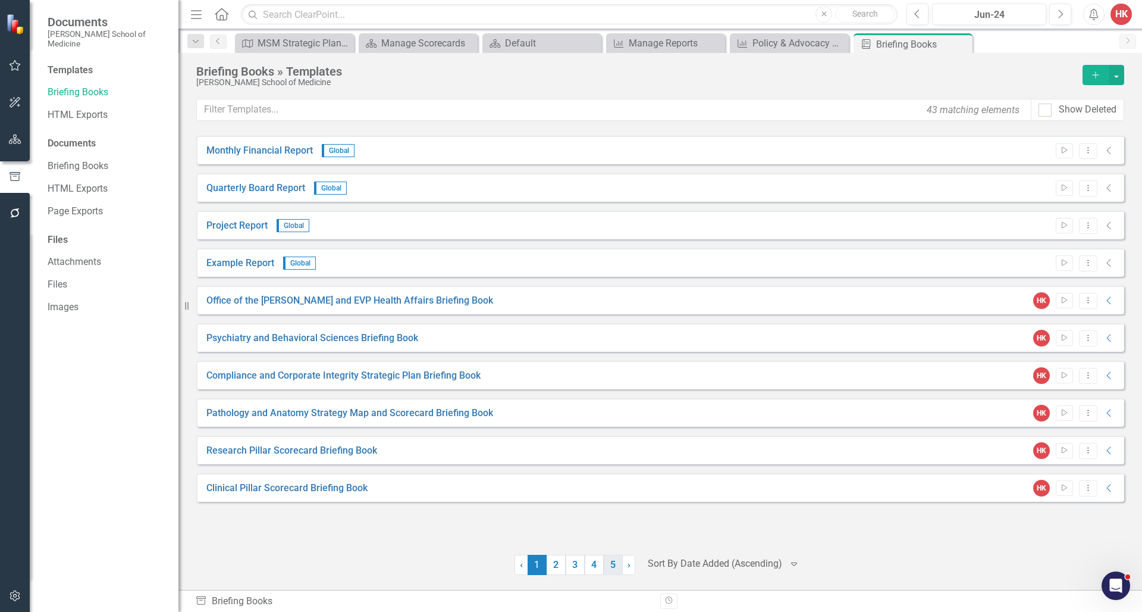
click at [613, 569] on link "5" at bounding box center [613, 564] width 19 height 20
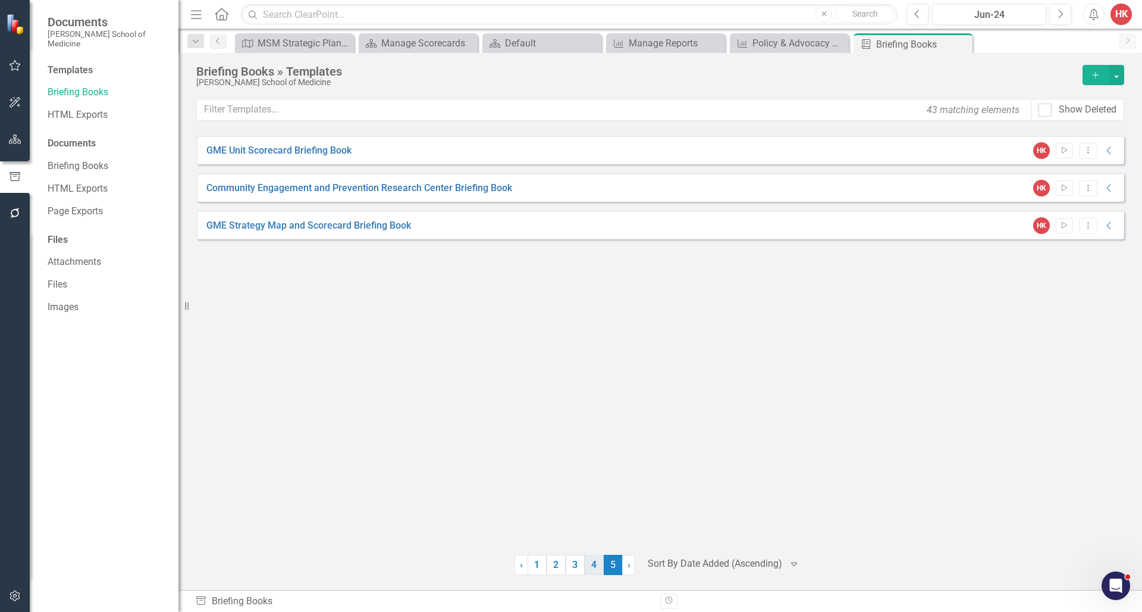
click at [597, 566] on link "4" at bounding box center [594, 564] width 19 height 20
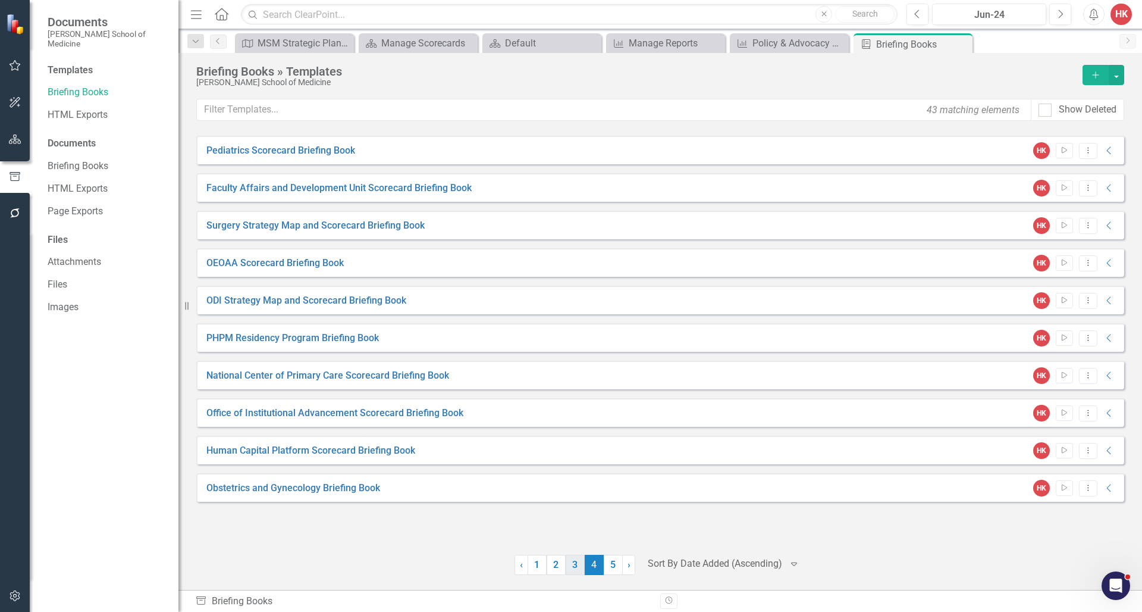
click at [575, 566] on link "3" at bounding box center [575, 564] width 19 height 20
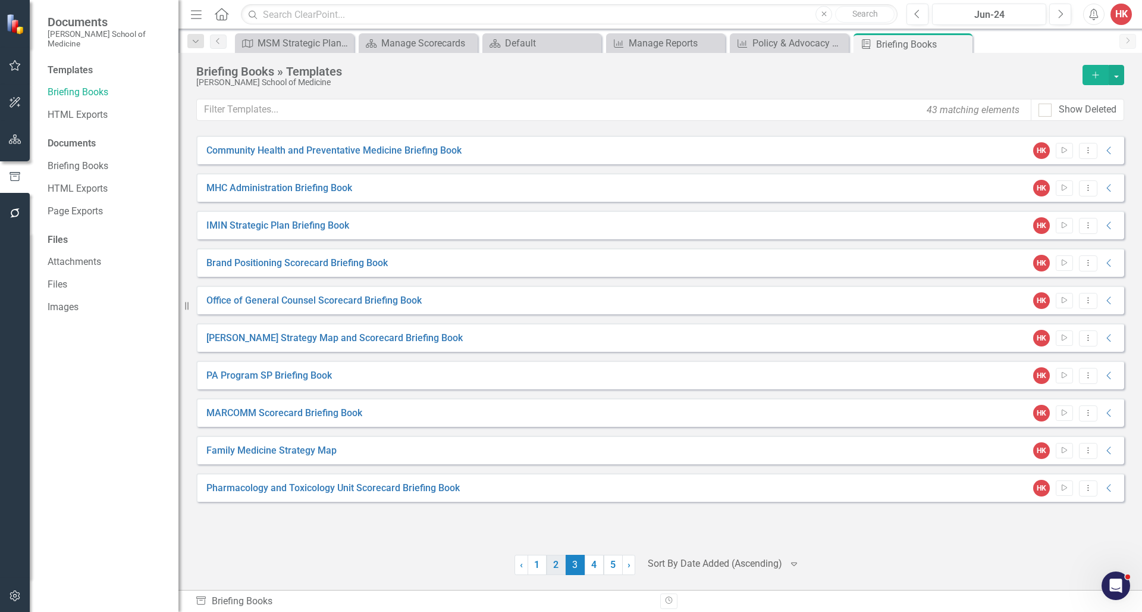
click at [553, 566] on link "2" at bounding box center [556, 564] width 19 height 20
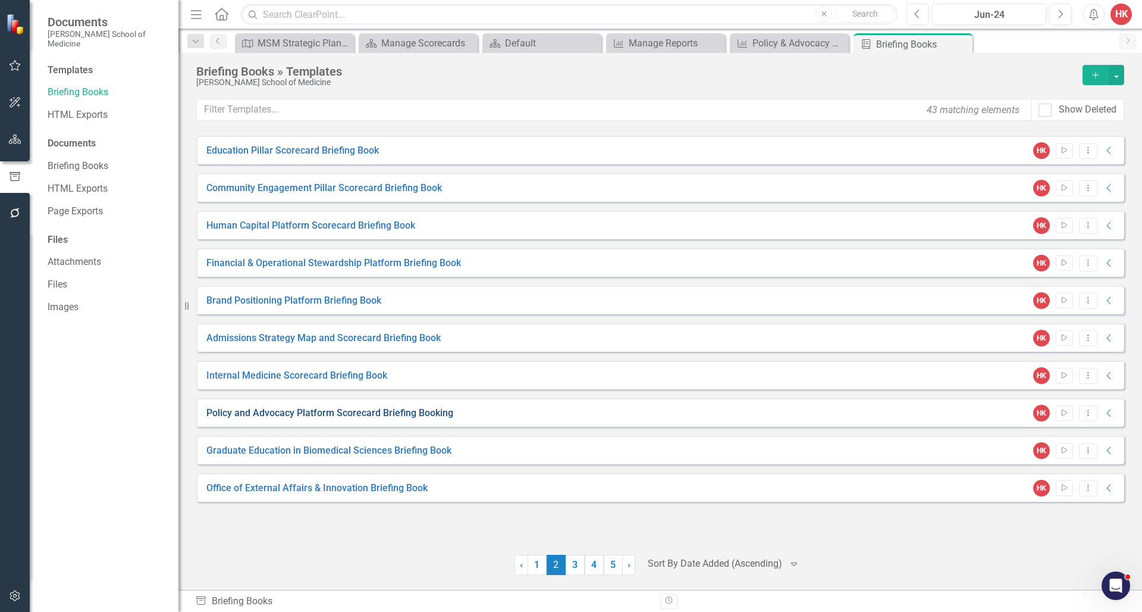
click at [419, 416] on link "Policy and Advocacy Platform Scorecard Briefing Booking" at bounding box center [329, 413] width 247 height 14
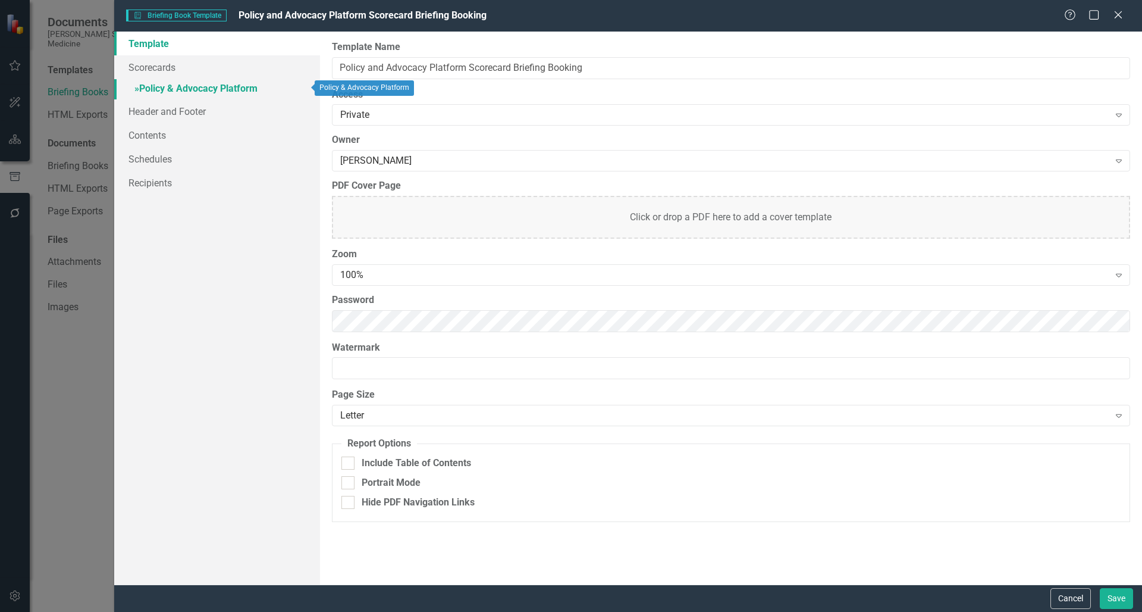
click at [192, 83] on link "» Policy & Advocacy Platform" at bounding box center [217, 89] width 206 height 21
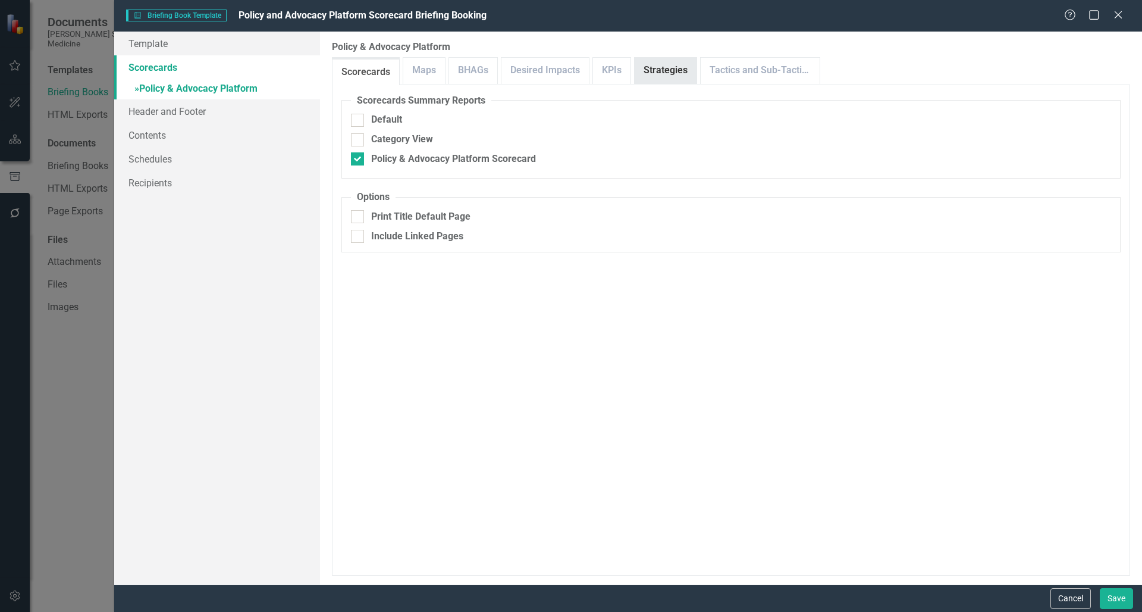
click at [677, 65] on link "Strategies" at bounding box center [666, 71] width 62 height 26
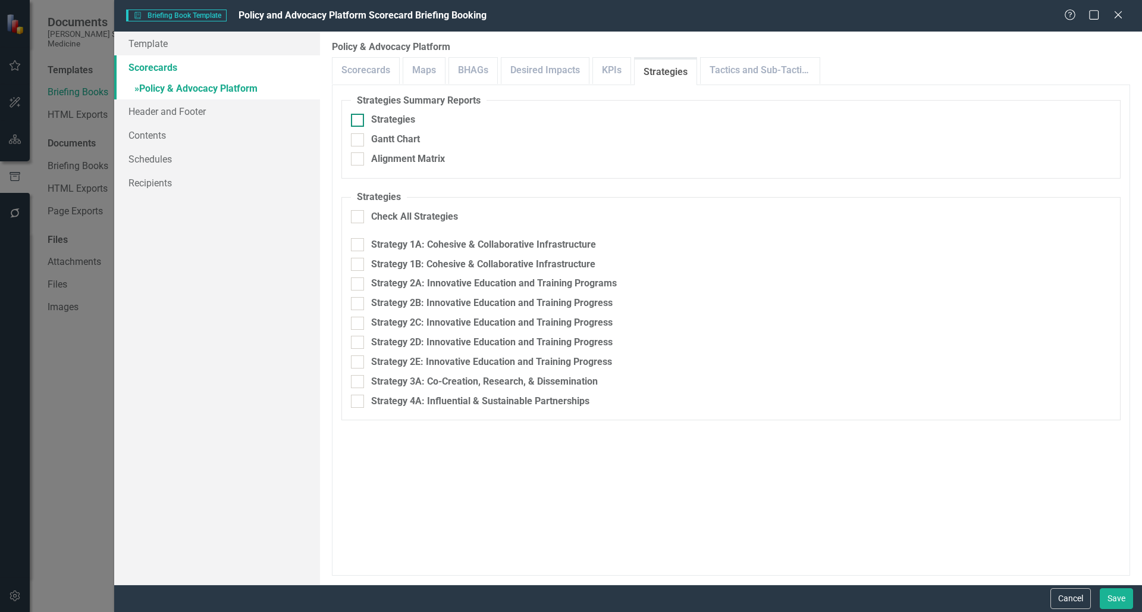
click at [390, 120] on div "Strategies" at bounding box center [393, 120] width 44 height 14
click at [359, 120] on input "Strategies" at bounding box center [355, 118] width 8 height 8
checkbox input "true"
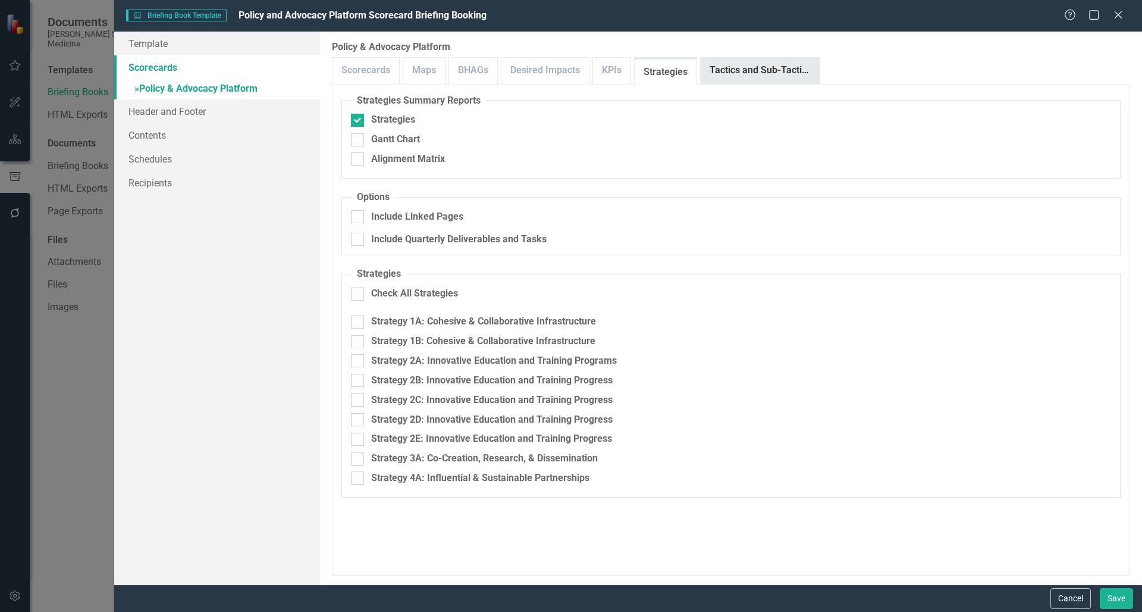
click at [777, 74] on link "Tactics and Sub-Tactics" at bounding box center [760, 71] width 119 height 26
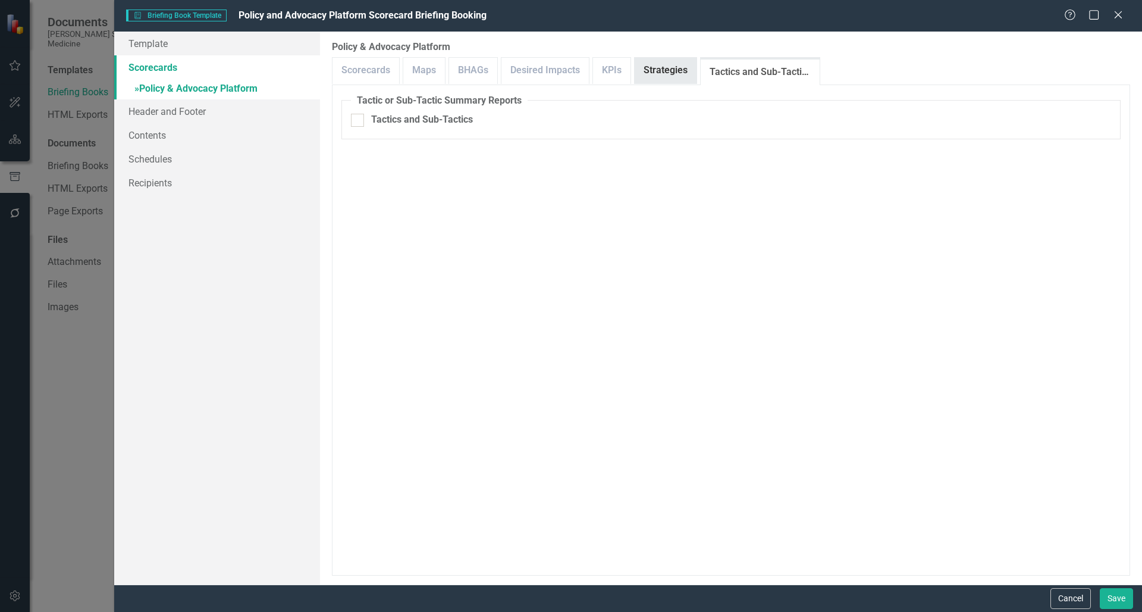
click at [673, 65] on link "Strategies" at bounding box center [666, 71] width 62 height 26
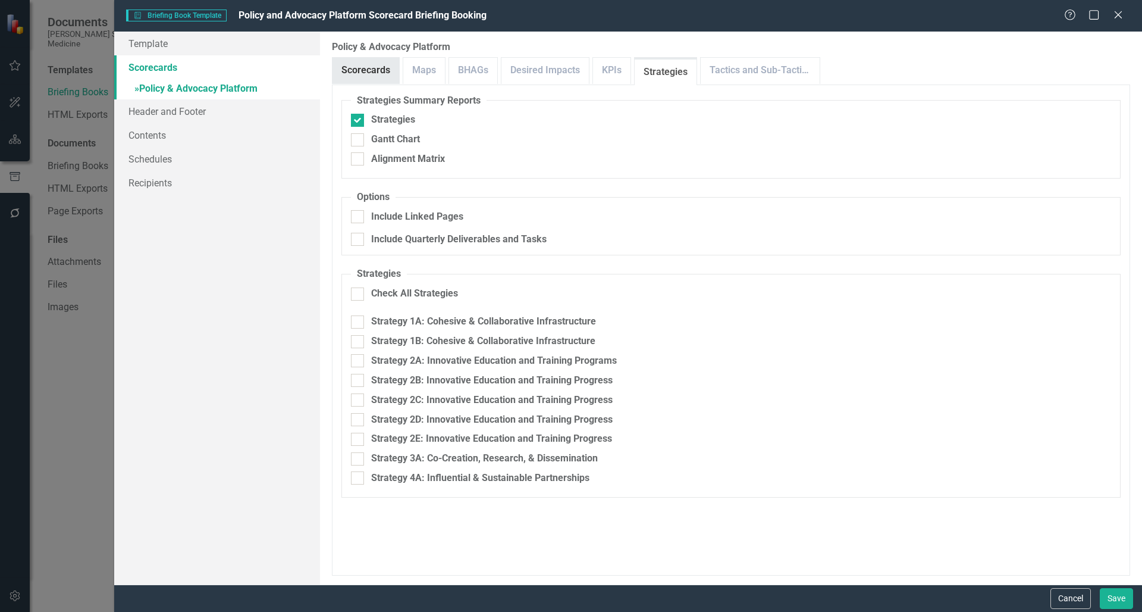
click at [374, 66] on link "Scorecards" at bounding box center [366, 71] width 67 height 26
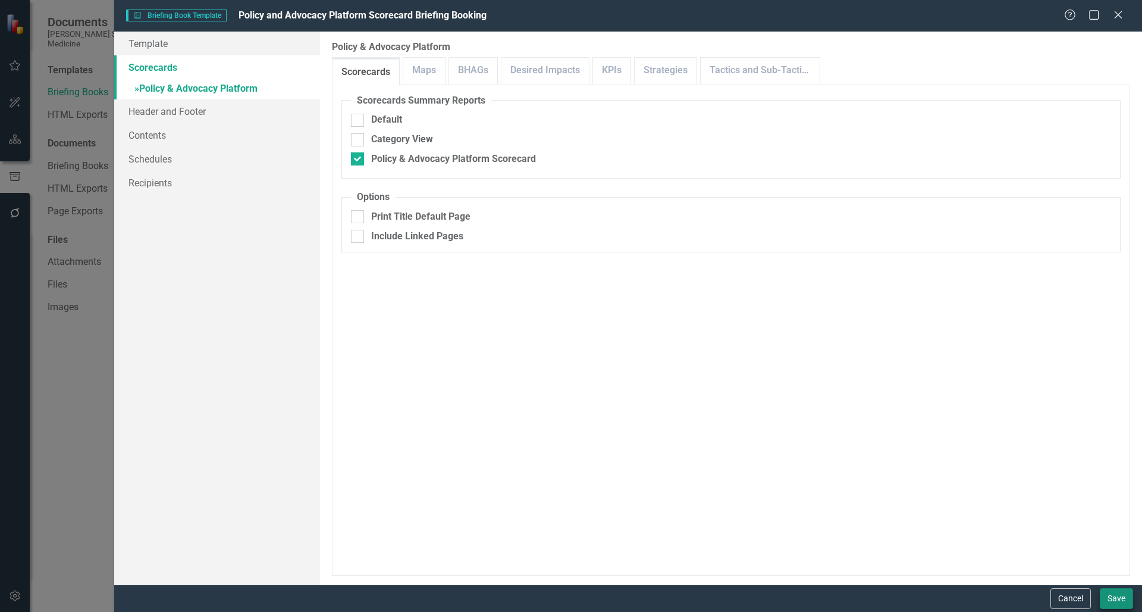
click at [1110, 598] on button "Save" at bounding box center [1116, 598] width 33 height 21
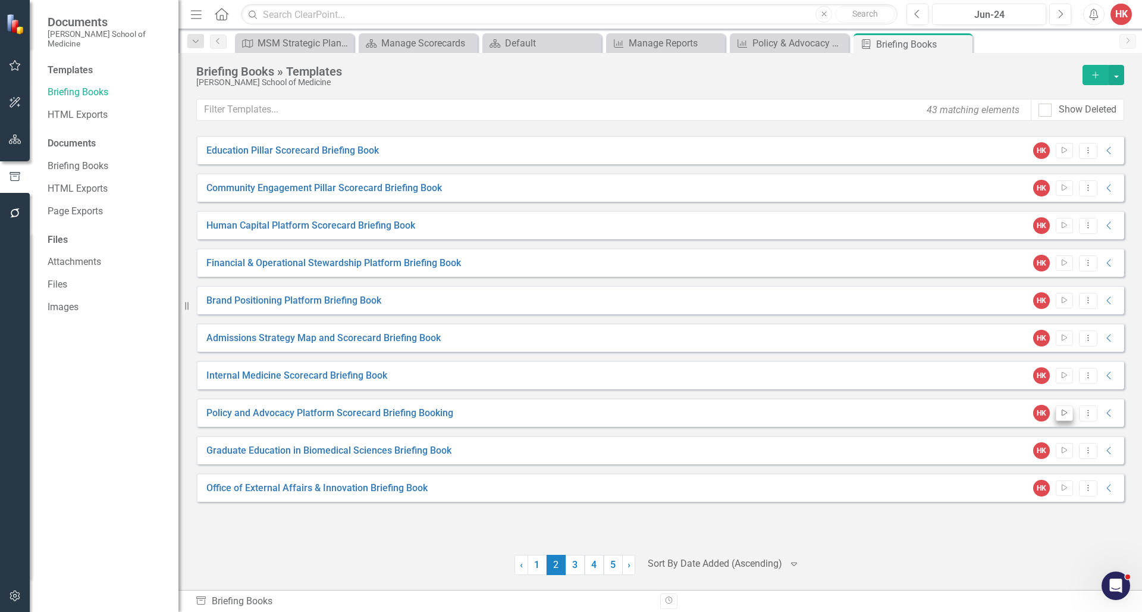
click at [1066, 413] on icon "Start" at bounding box center [1064, 412] width 9 height 7
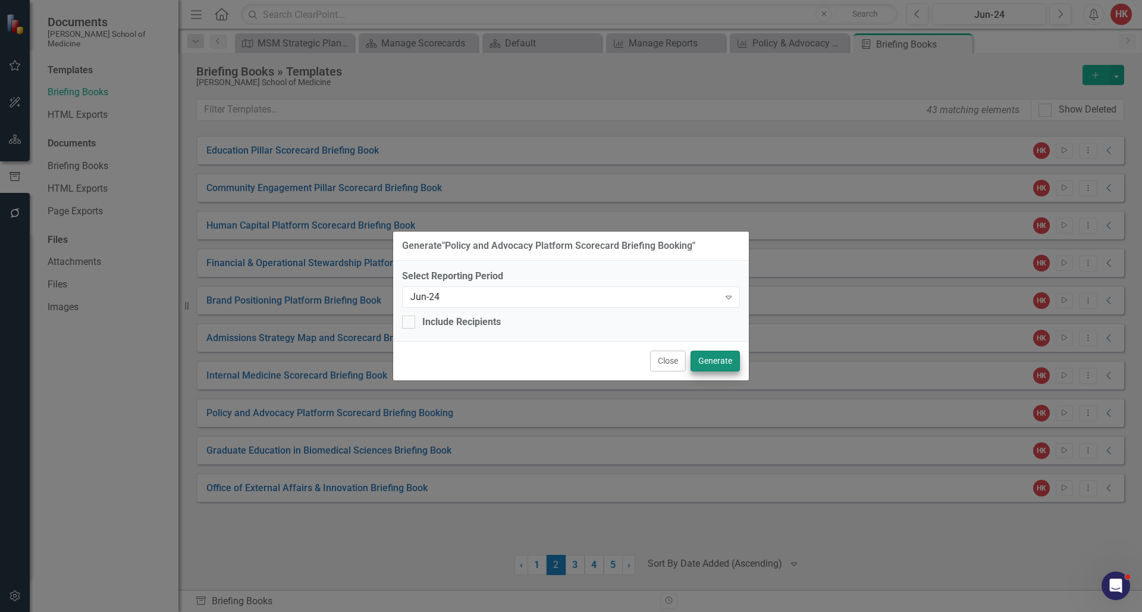
click at [728, 366] on button "Generate" at bounding box center [715, 360] width 49 height 21
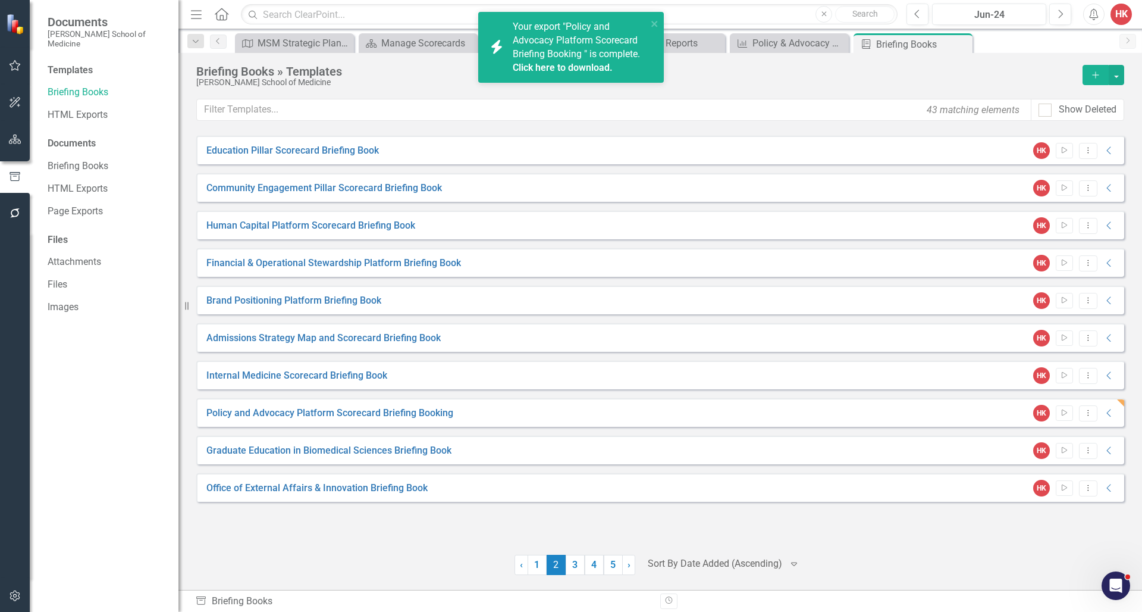
click at [584, 68] on link "Click here to download." at bounding box center [563, 67] width 100 height 11
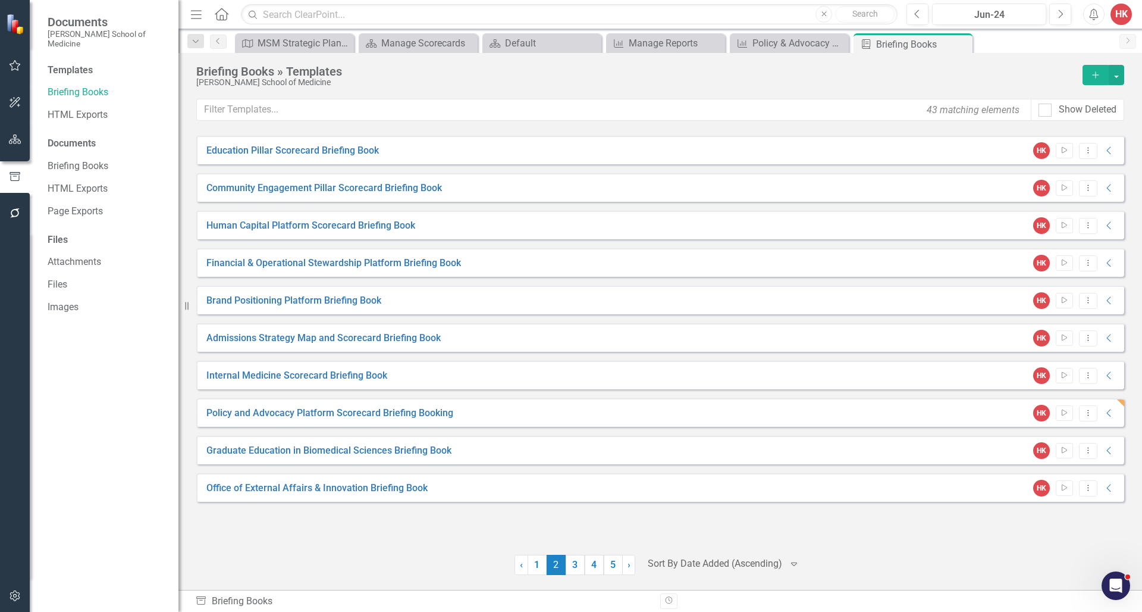
click at [1007, 413] on div "Policy and Advocacy Platform Scorecard Briefing Booking HK Start Dropdown Menu …" at bounding box center [660, 412] width 928 height 29
click at [1110, 413] on icon "Collapse" at bounding box center [1110, 413] width 12 height 10
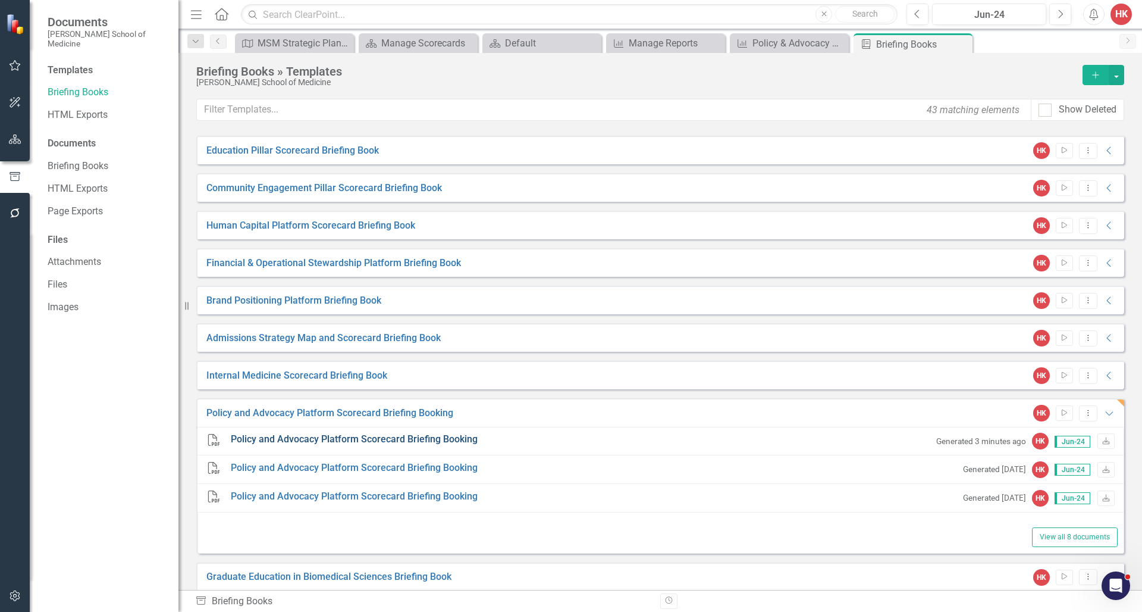
click at [379, 442] on link "Policy and Advocacy Platform Scorecard Briefing Booking" at bounding box center [354, 440] width 247 height 14
